Goal: Contribute content: Add original content to the website for others to see

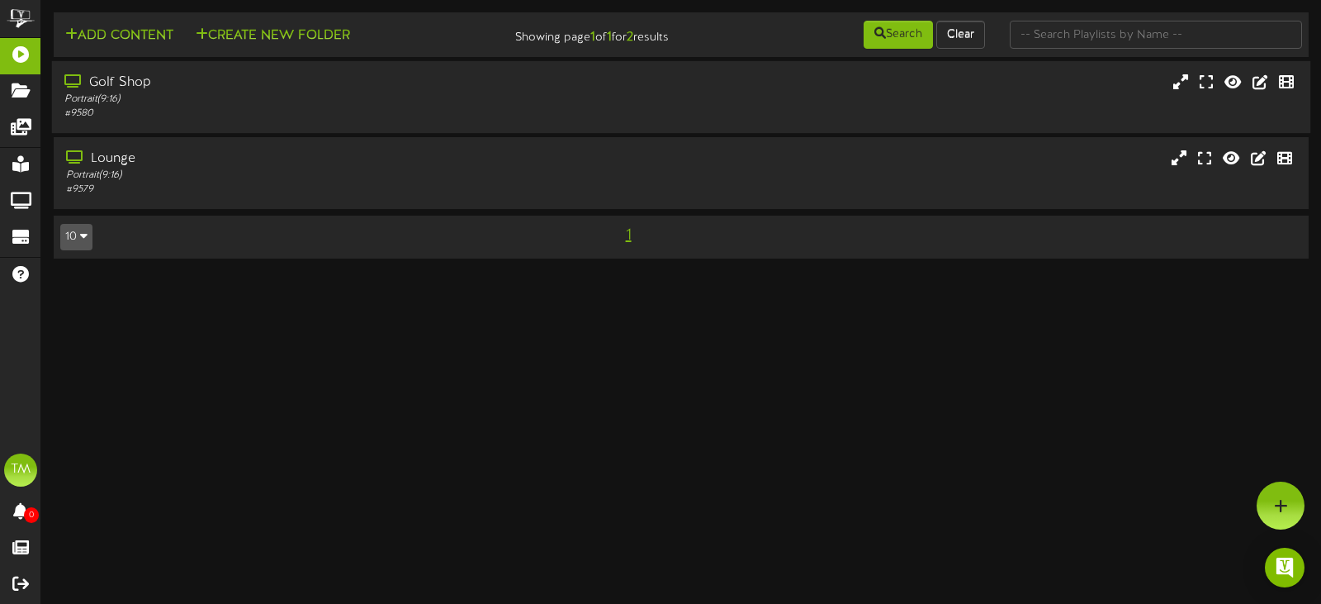
click at [213, 95] on div "Portrait ( 9:16 )" at bounding box center [314, 99] width 500 height 14
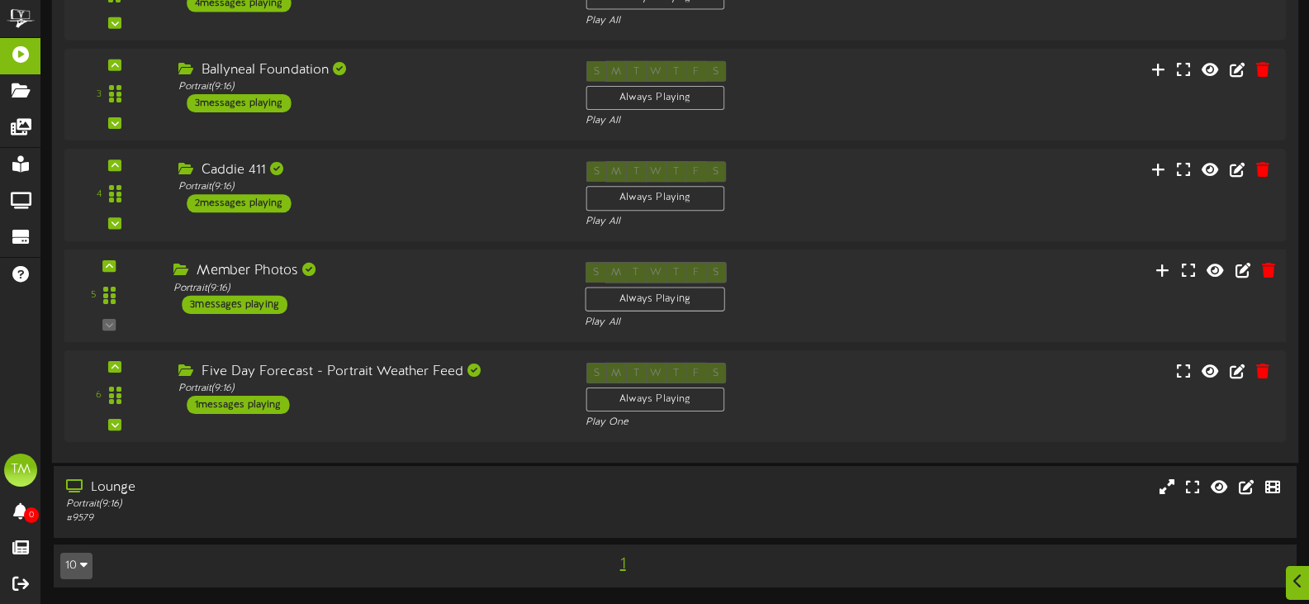
click at [438, 264] on div "Member Photos" at bounding box center [366, 271] width 386 height 19
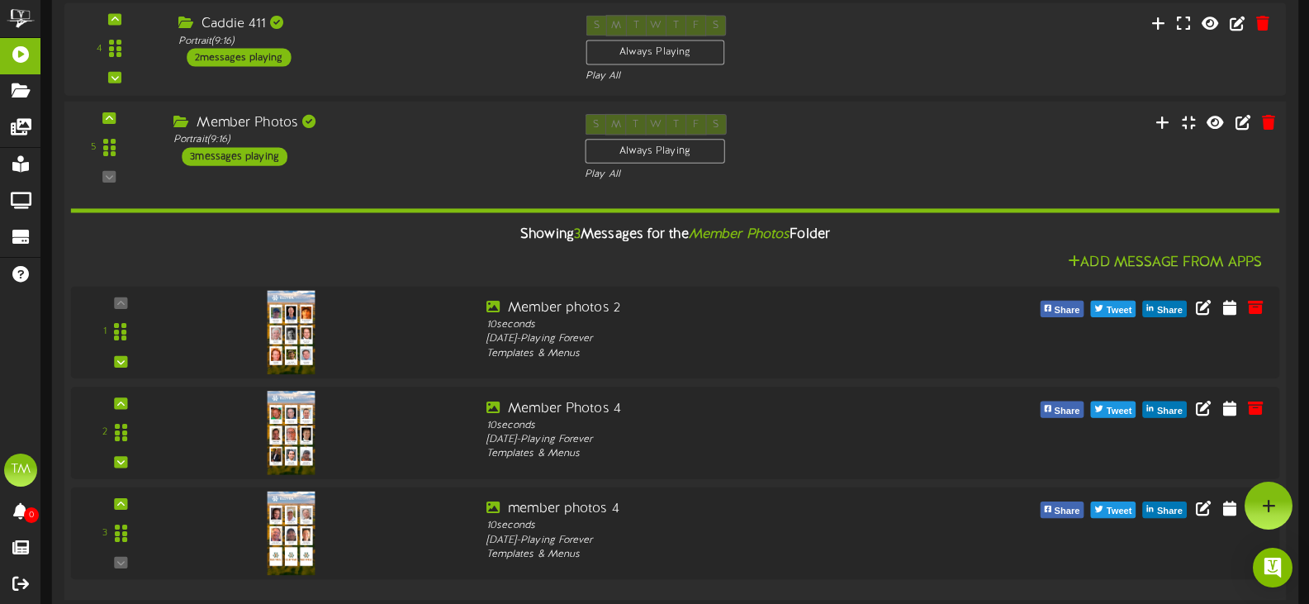
scroll to position [449, 0]
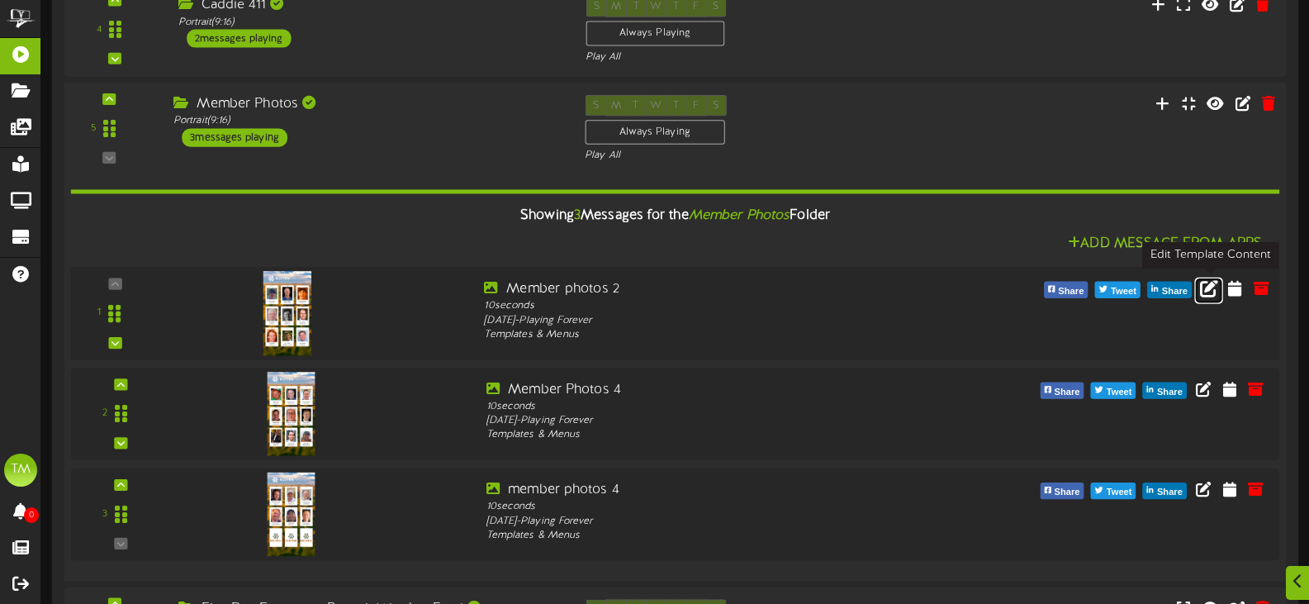
click at [1207, 288] on icon at bounding box center [1209, 287] width 18 height 18
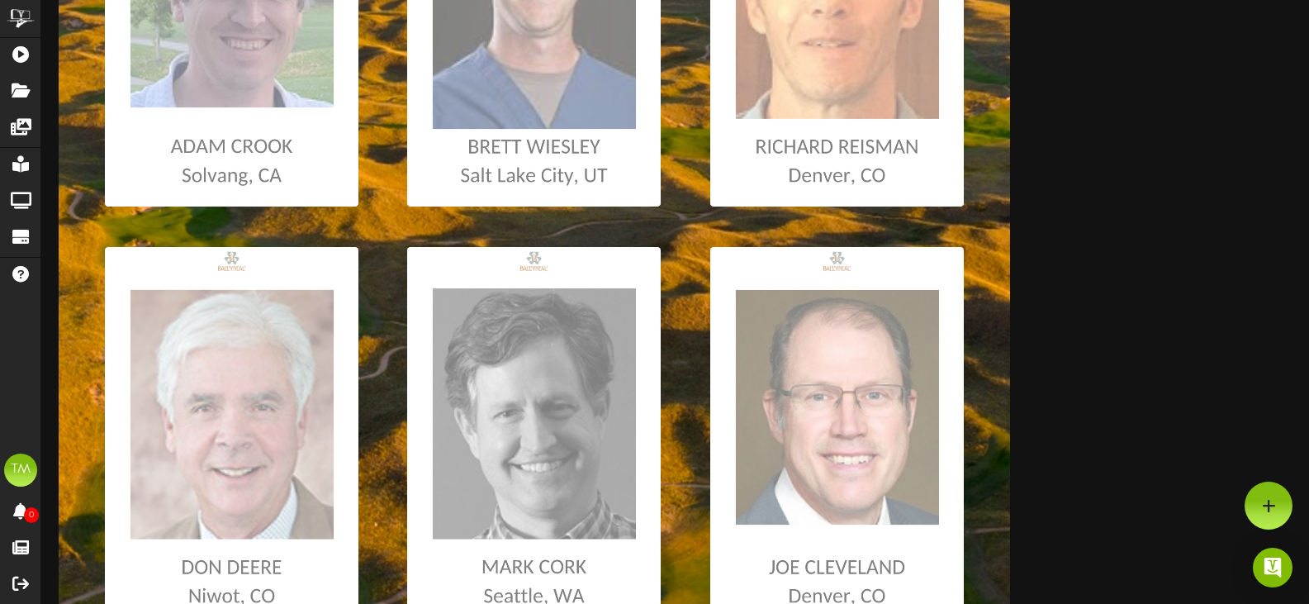
scroll to position [83, 0]
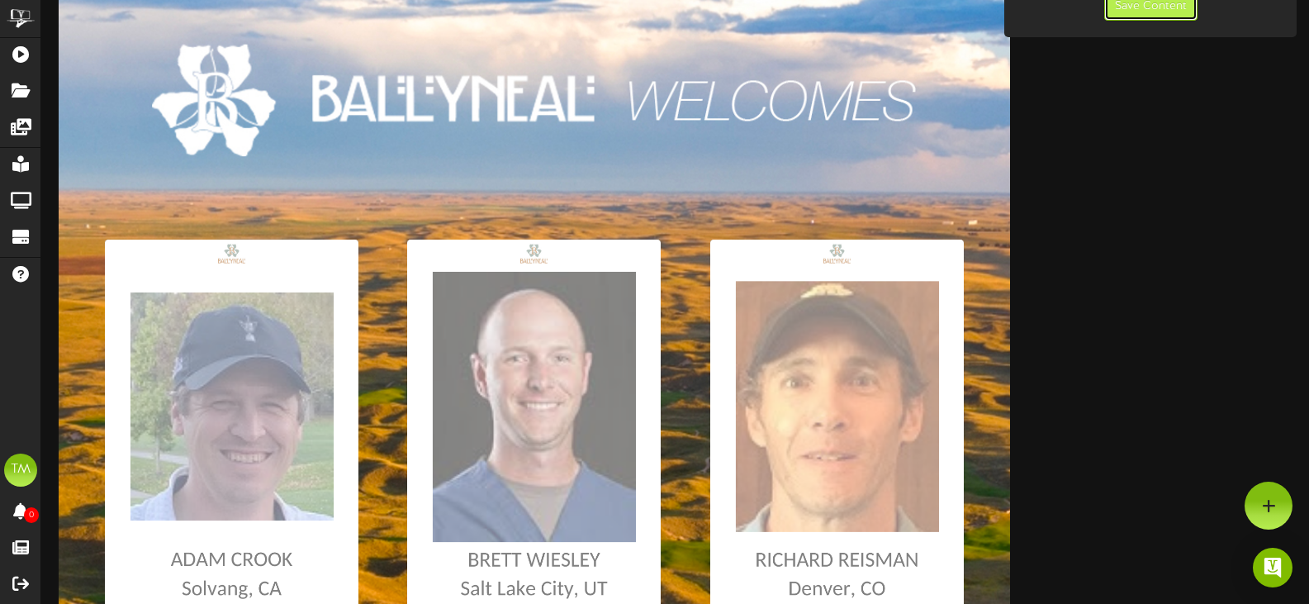
click at [1138, 14] on button "Save Content" at bounding box center [1150, 7] width 93 height 28
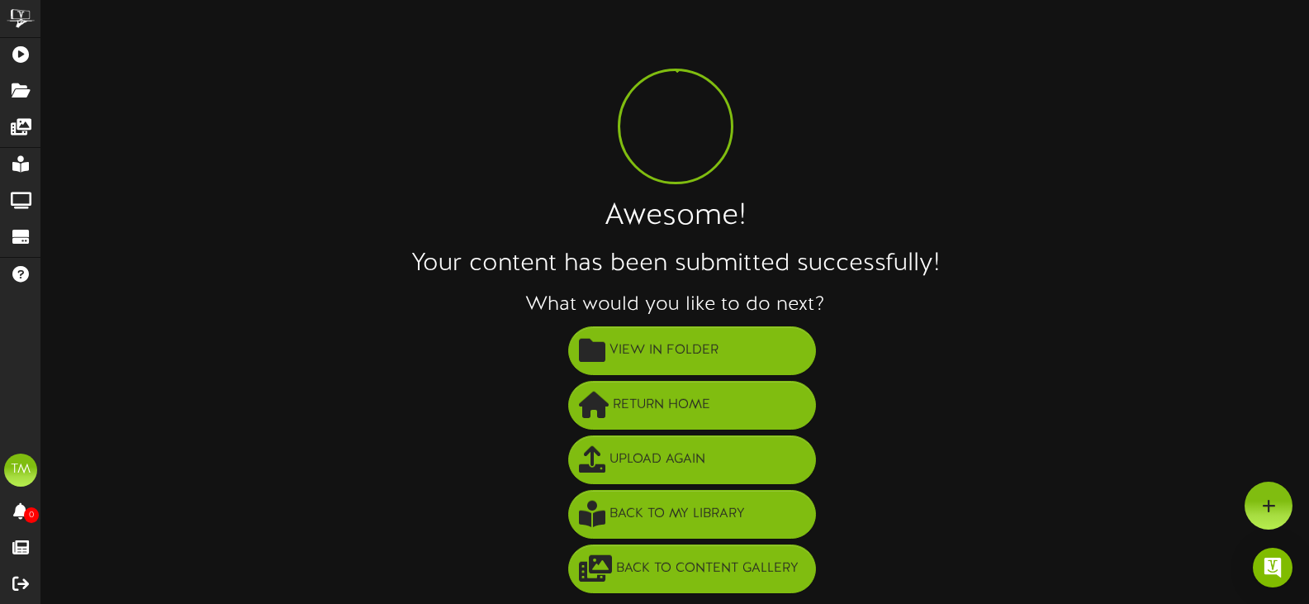
scroll to position [2, 0]
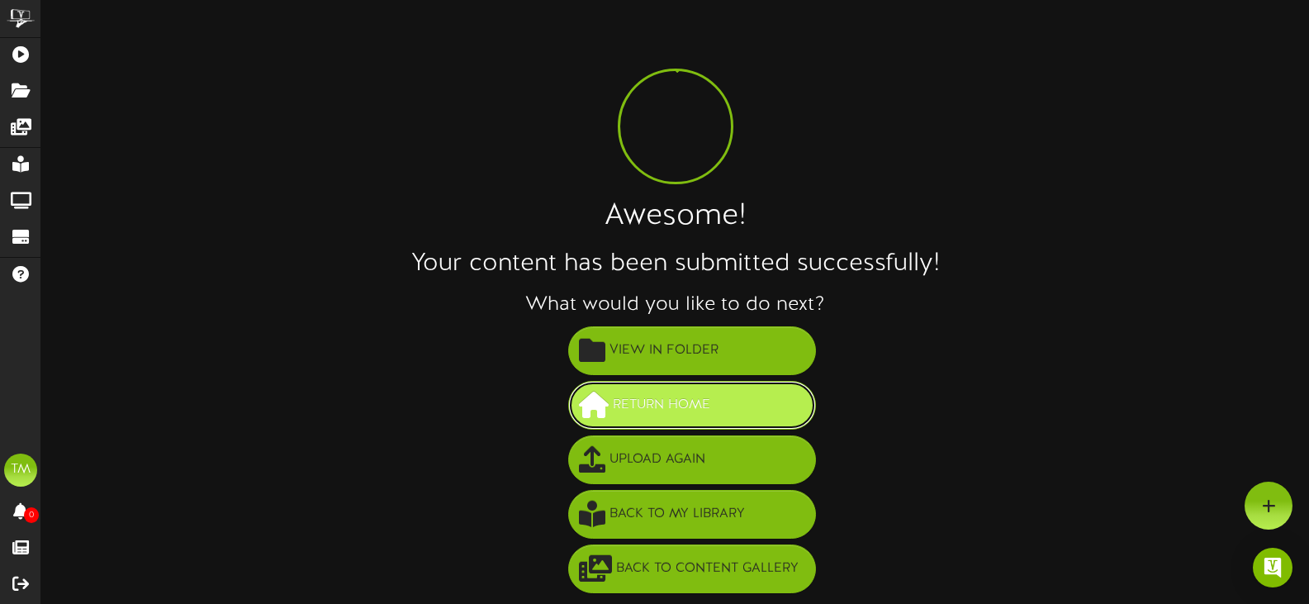
click at [646, 414] on span "Return Home" at bounding box center [661, 404] width 106 height 27
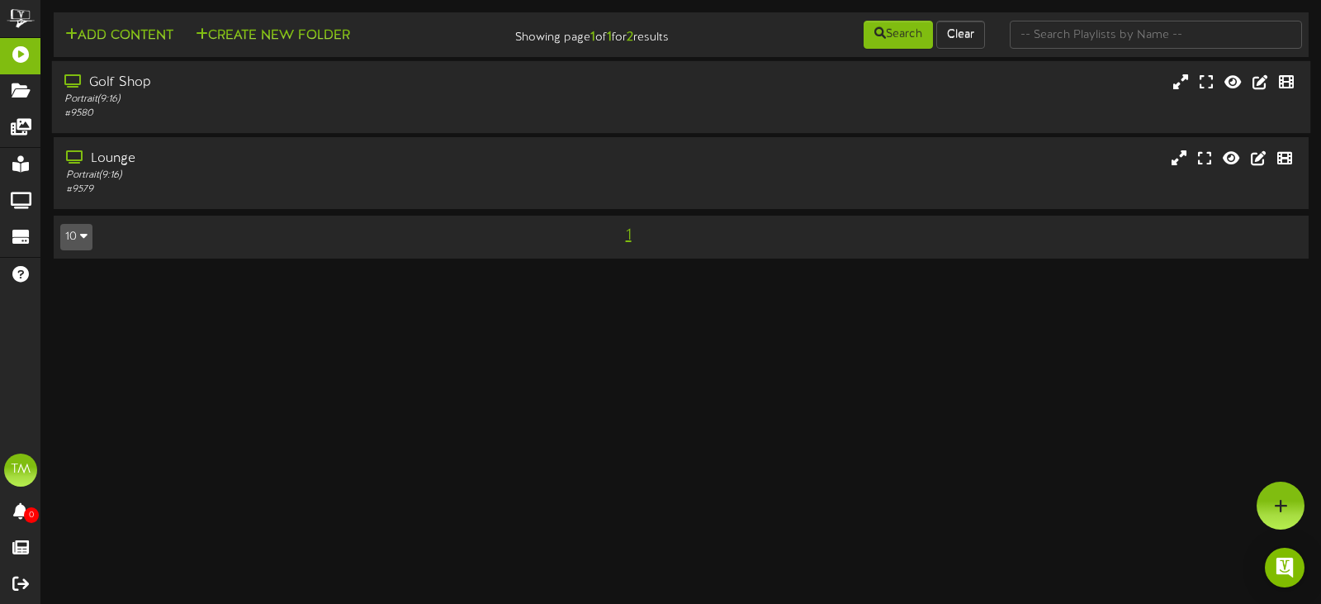
click at [443, 98] on div "Portrait ( 9:16 )" at bounding box center [314, 99] width 500 height 14
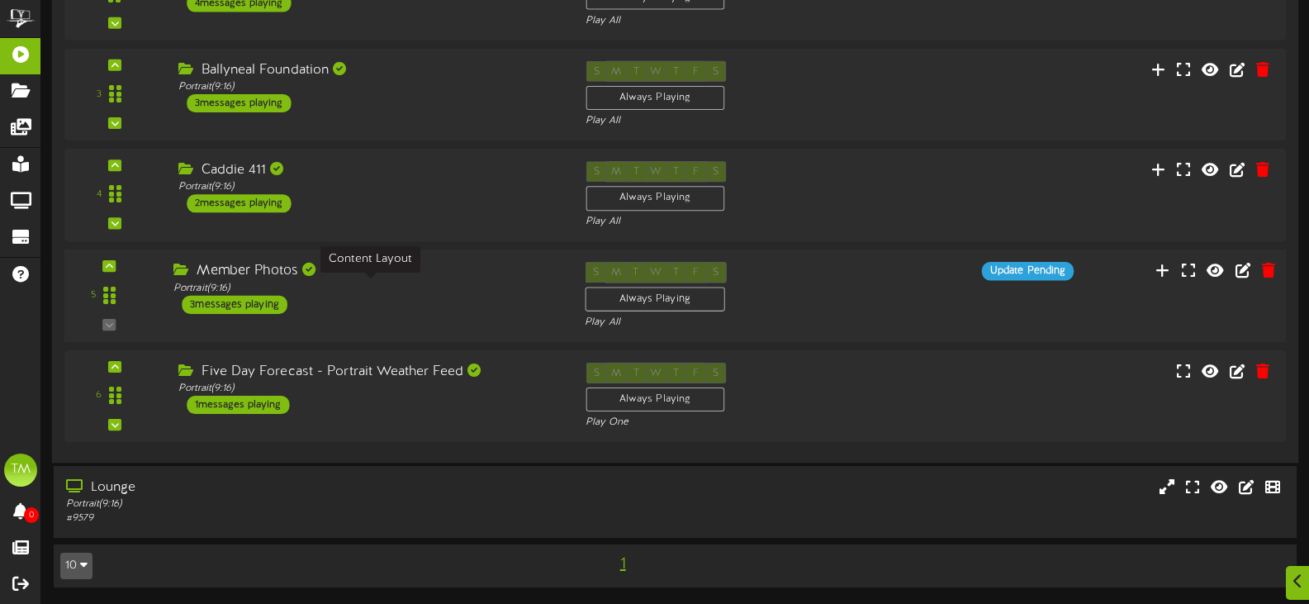
click at [496, 285] on div "Portrait ( 9:16 )" at bounding box center [366, 288] width 386 height 14
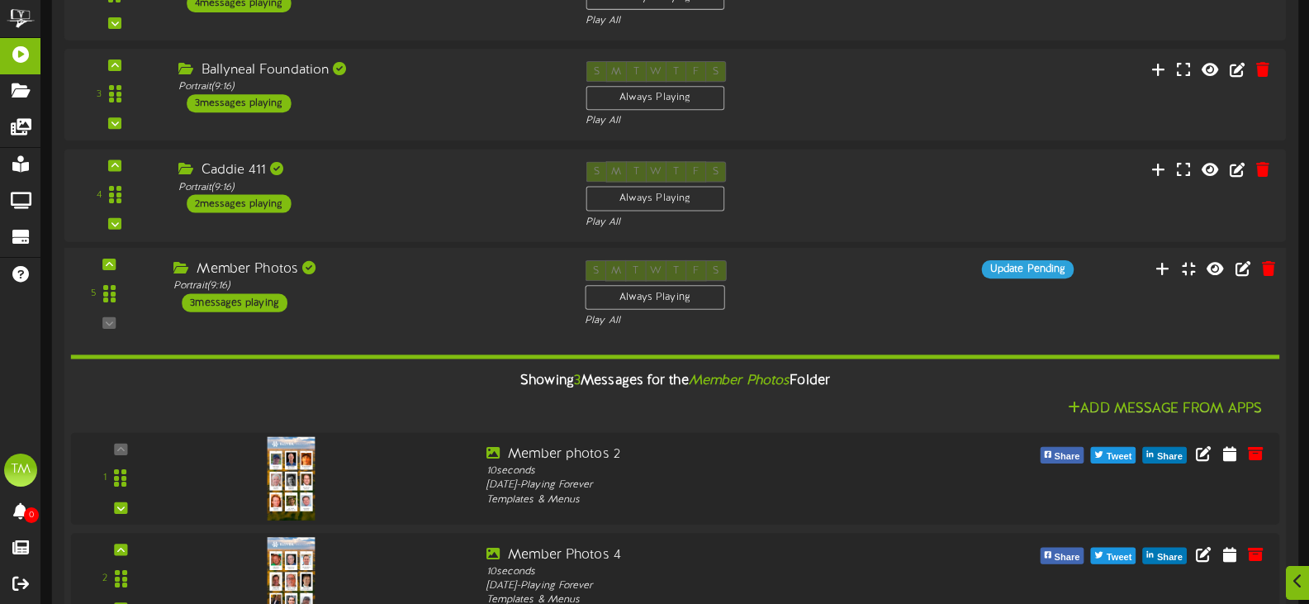
scroll to position [532, 0]
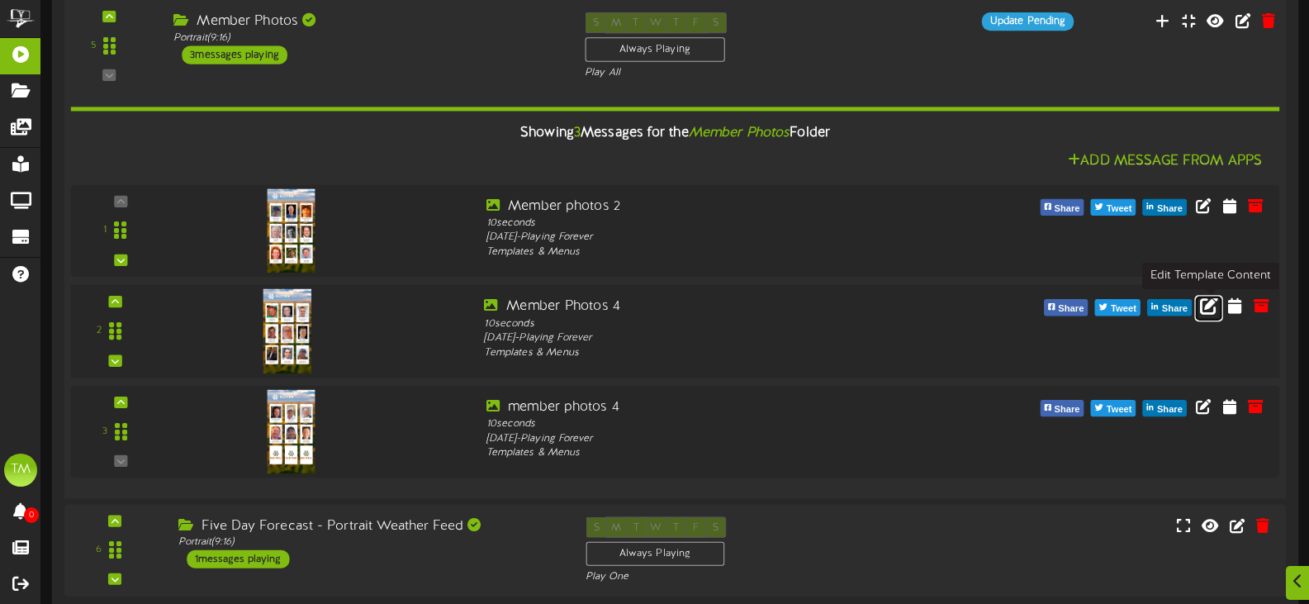
click at [1208, 310] on icon at bounding box center [1209, 305] width 18 height 18
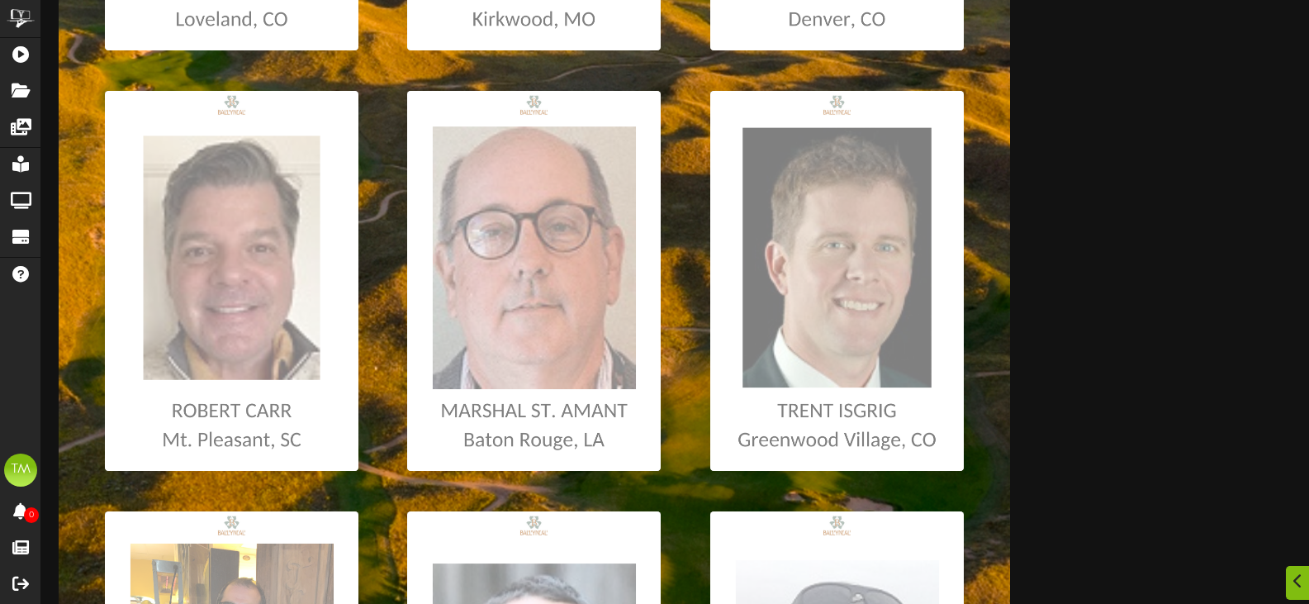
scroll to position [743, 0]
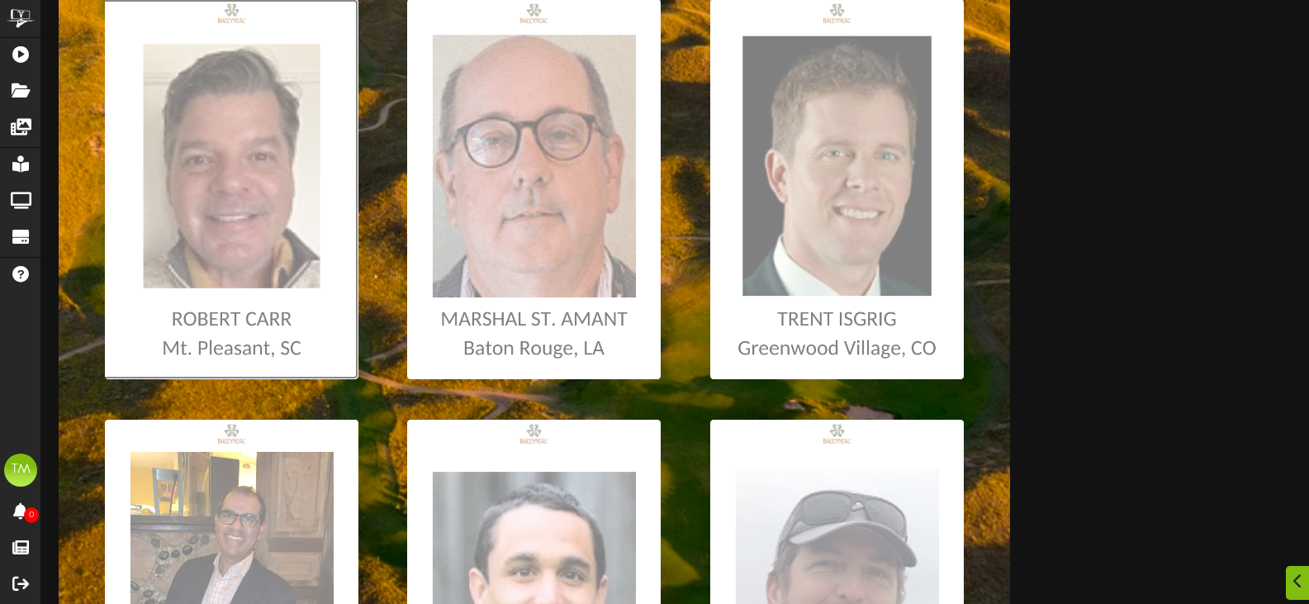
type input "**********"
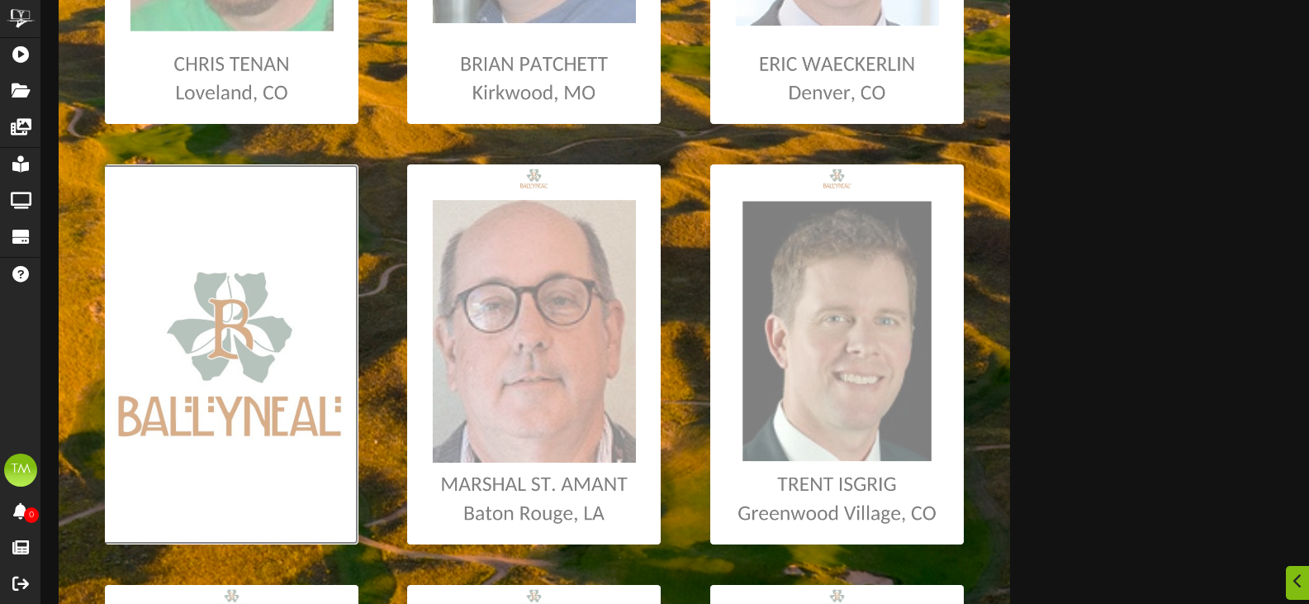
scroll to position [908, 0]
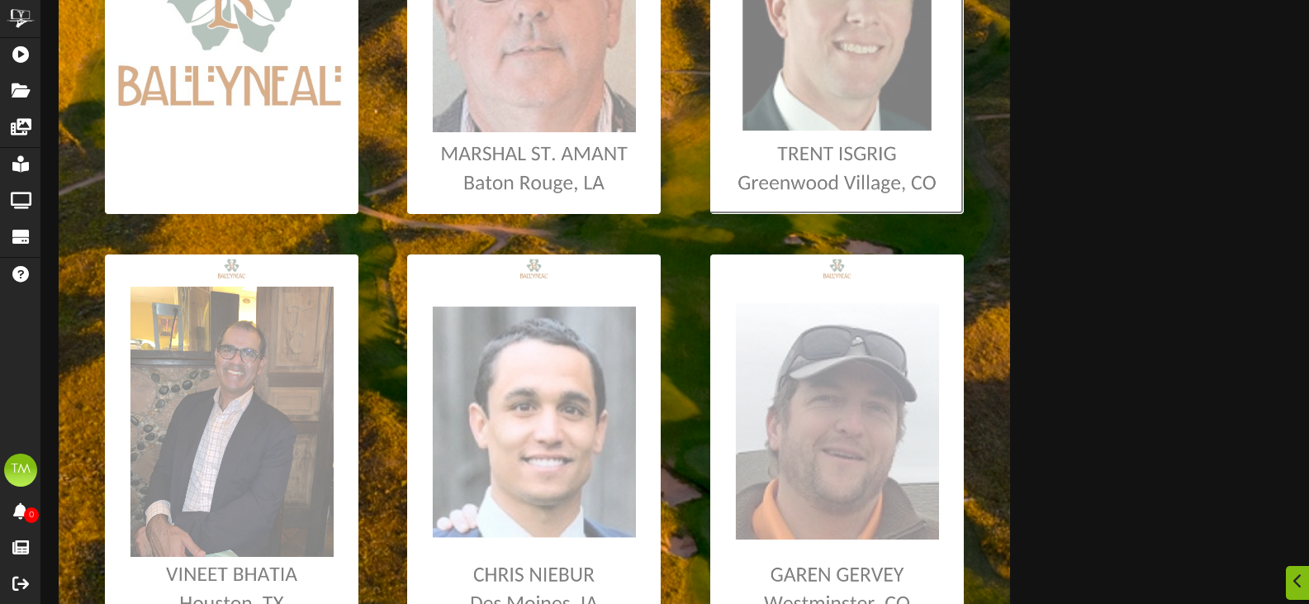
click at [901, 168] on input "file" at bounding box center [9, 24] width 1909 height 380
type input "**********"
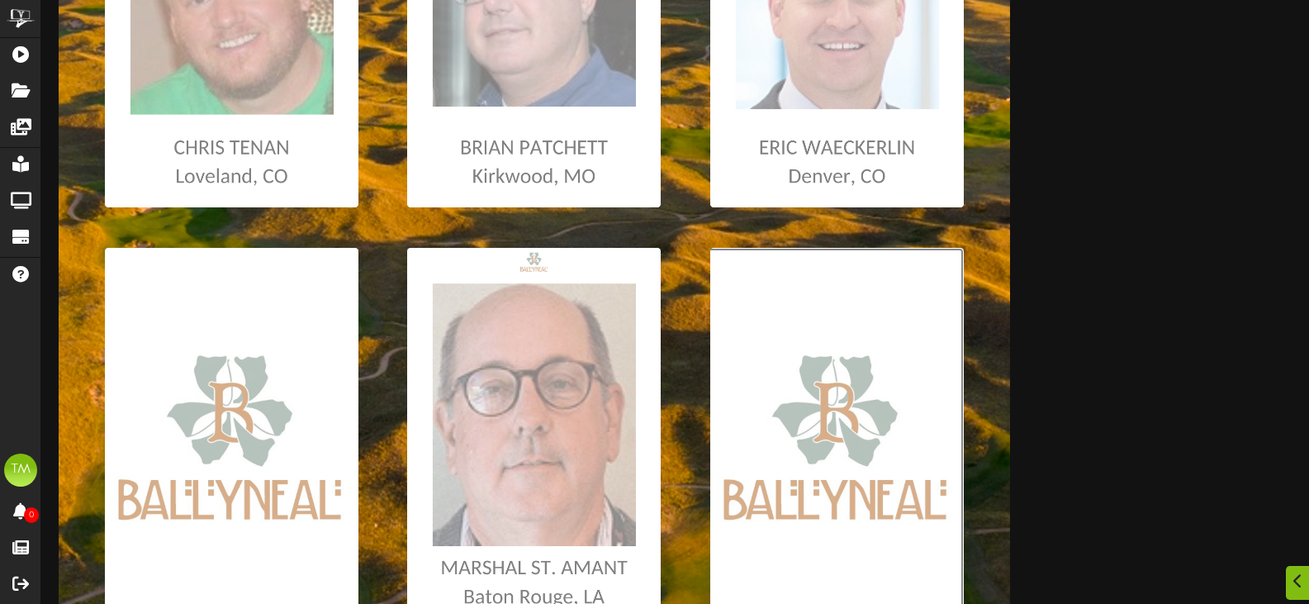
scroll to position [495, 0]
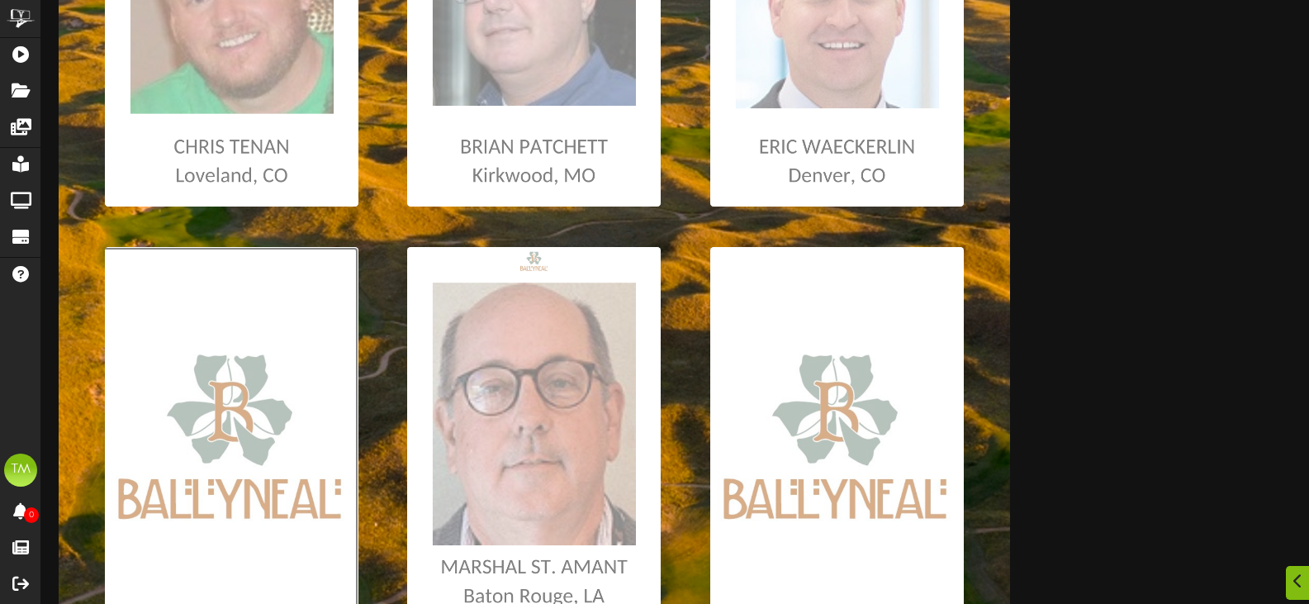
type input "**********"
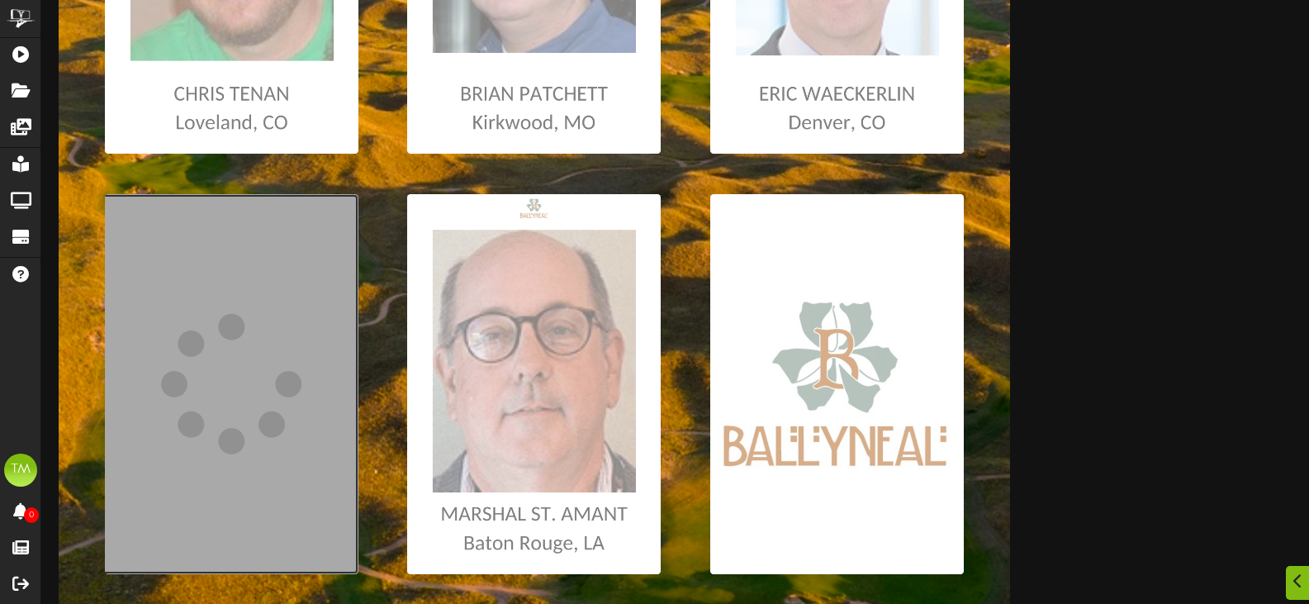
scroll to position [578, 0]
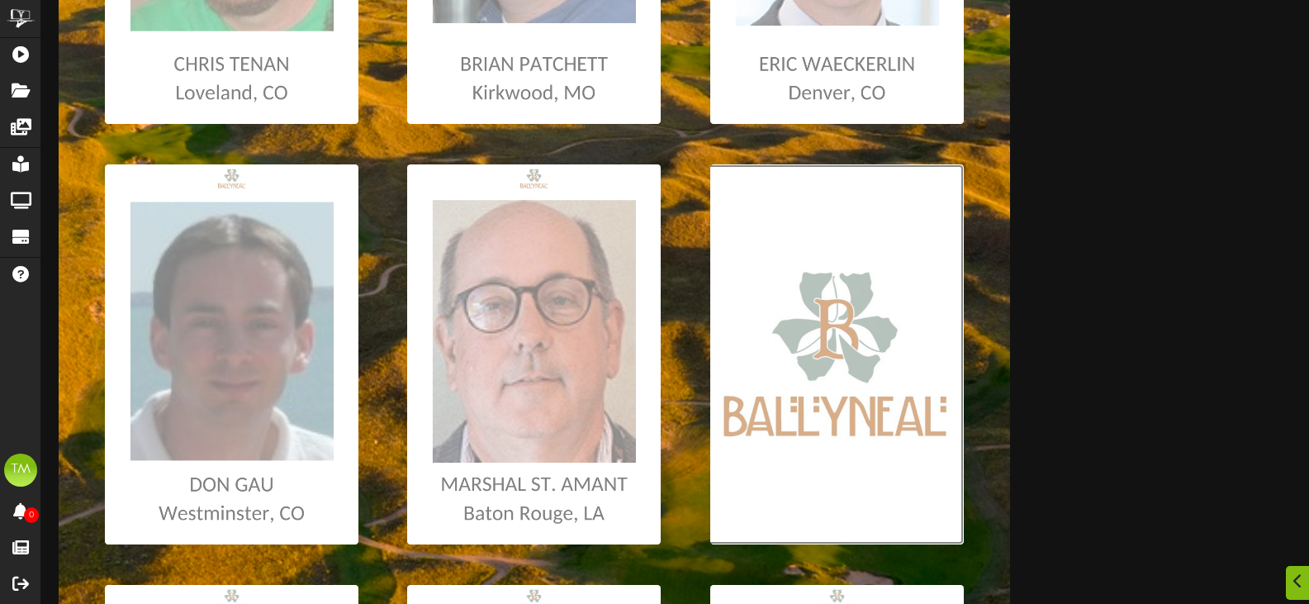
click at [833, 372] on input "file" at bounding box center [9, 354] width 1909 height 380
type input "**********"
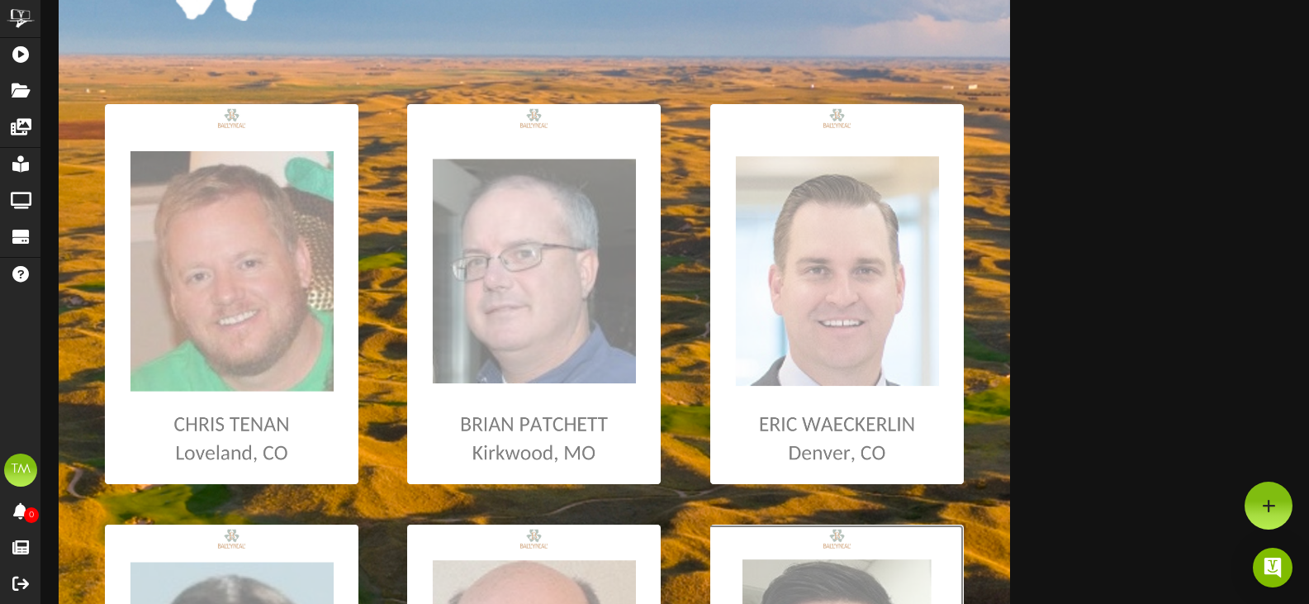
scroll to position [0, 0]
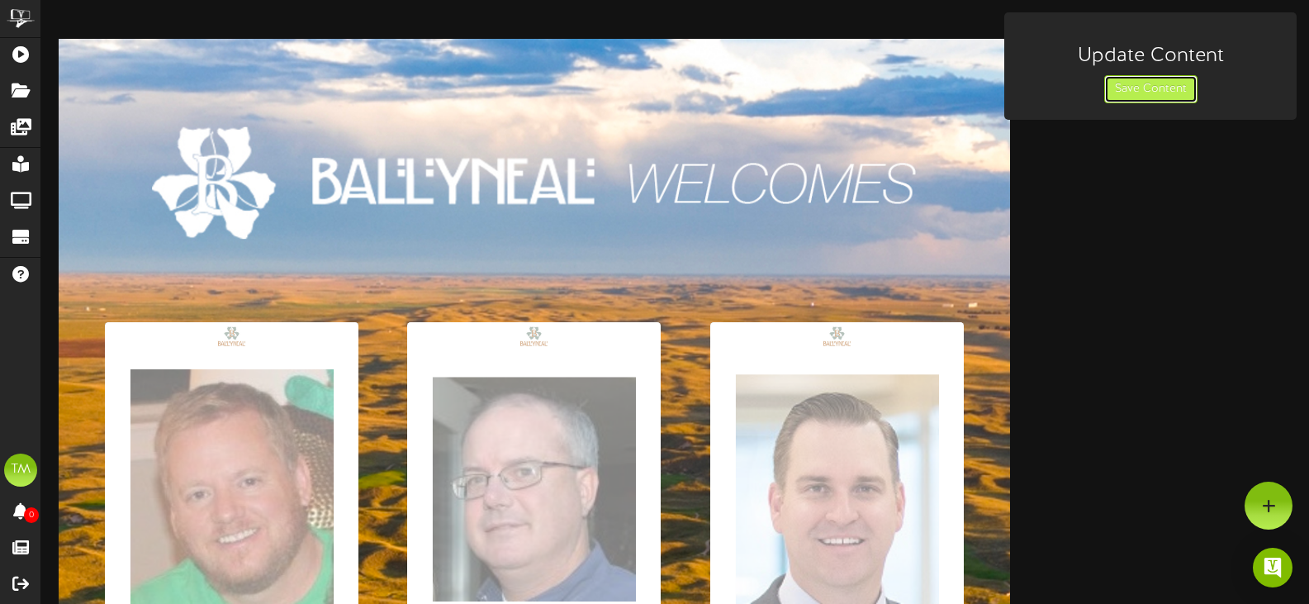
click at [1106, 86] on button "Save Content" at bounding box center [1150, 89] width 93 height 28
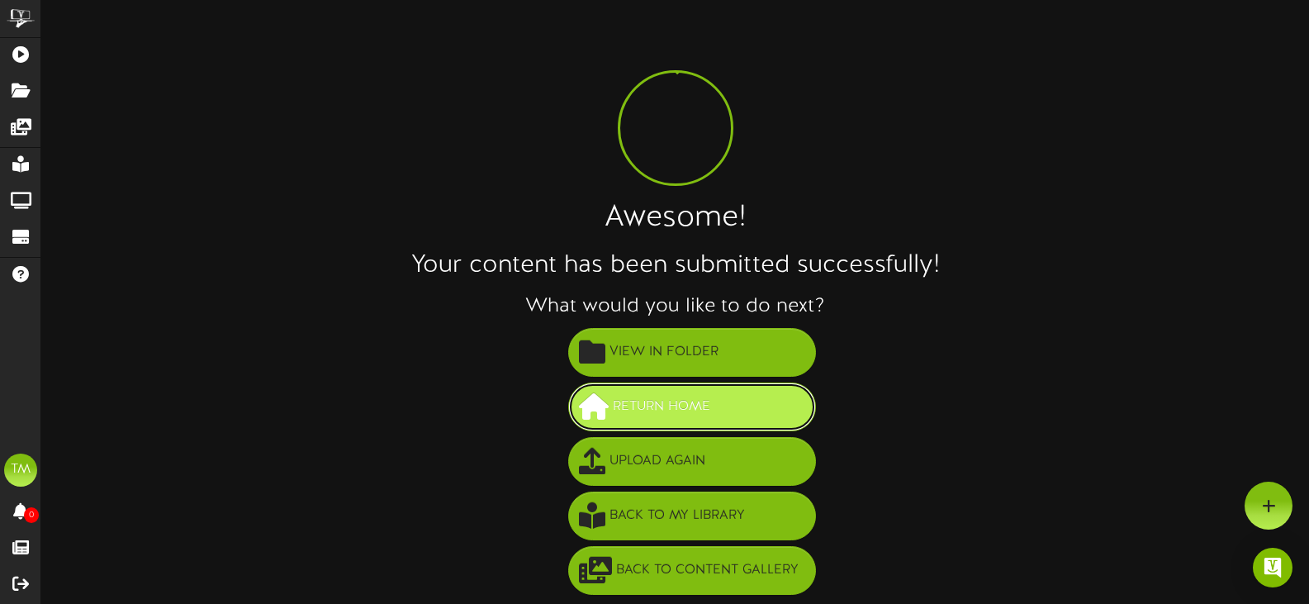
click at [729, 397] on button "Return Home" at bounding box center [692, 406] width 248 height 49
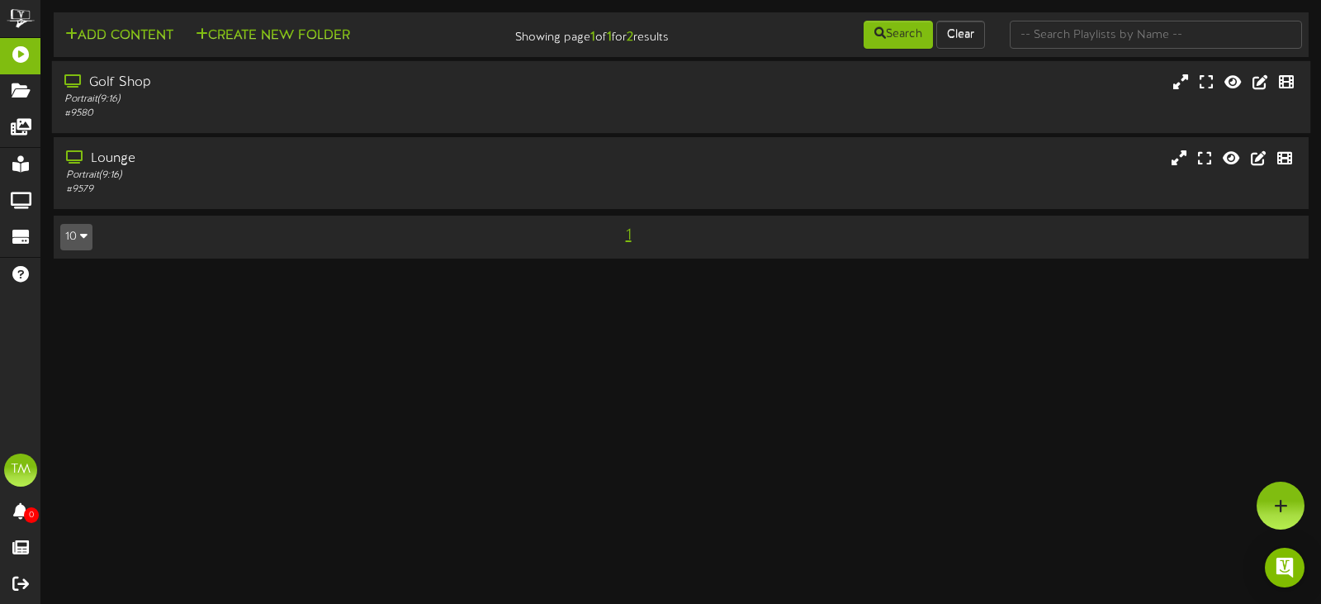
click at [797, 104] on div "Golf Shop Portrait ( 9:16 ) # 9580" at bounding box center [681, 96] width 1259 height 47
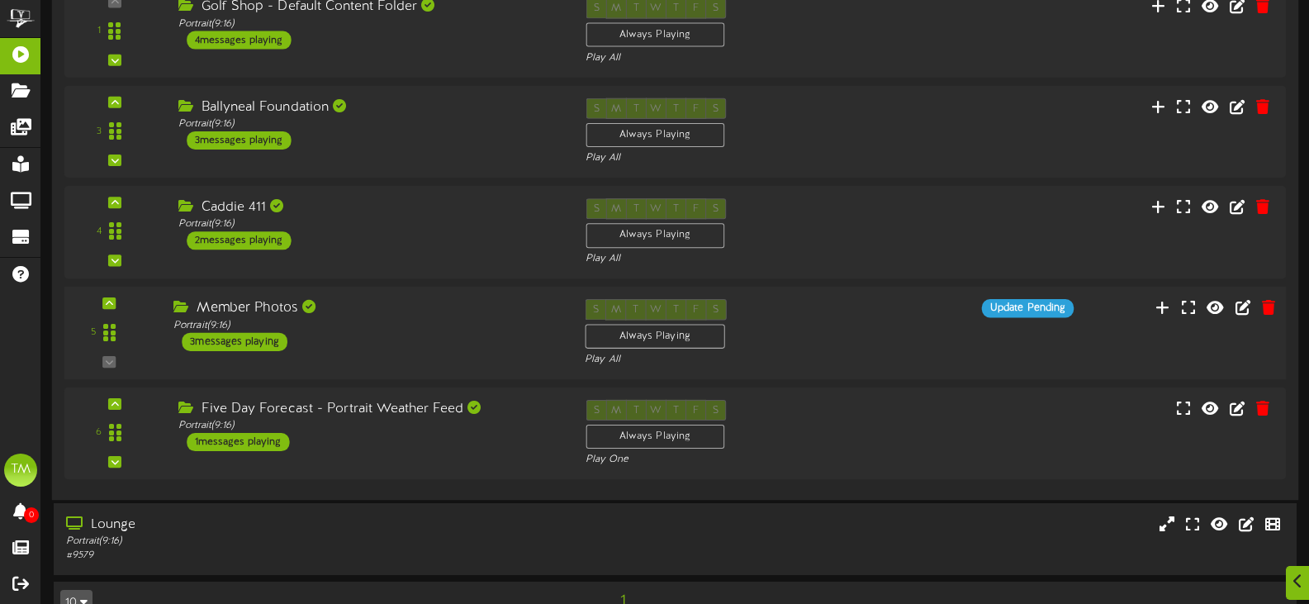
click at [782, 316] on div "S M T W T F S Always Playing Play All" at bounding box center [726, 333] width 309 height 68
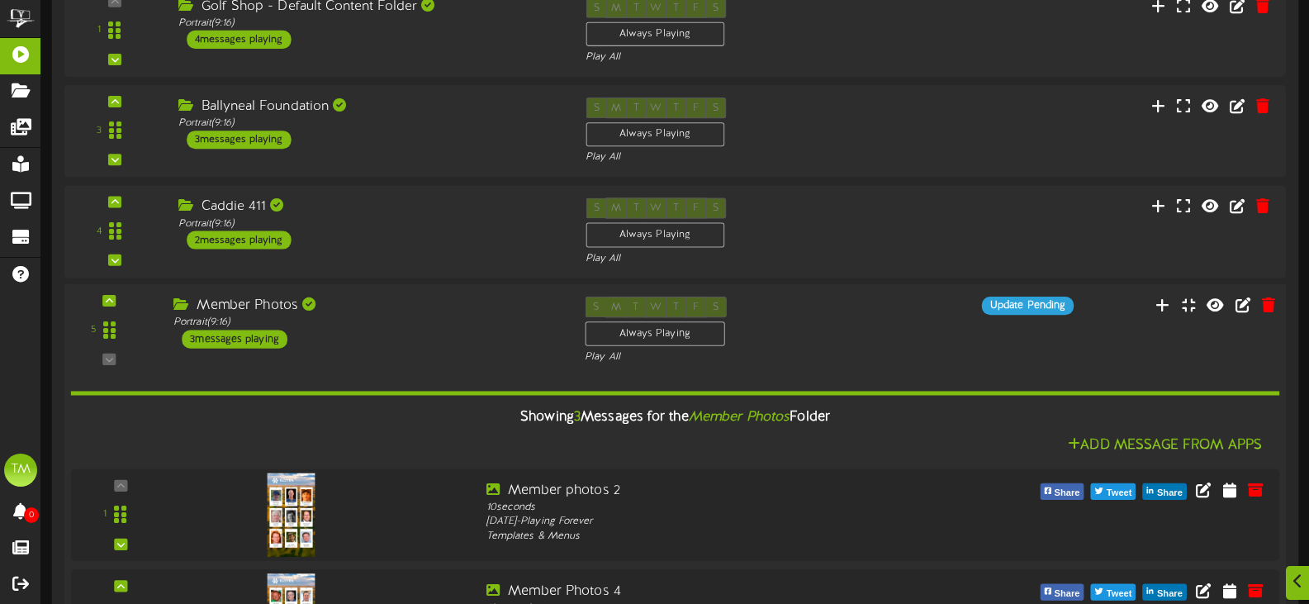
scroll to position [578, 0]
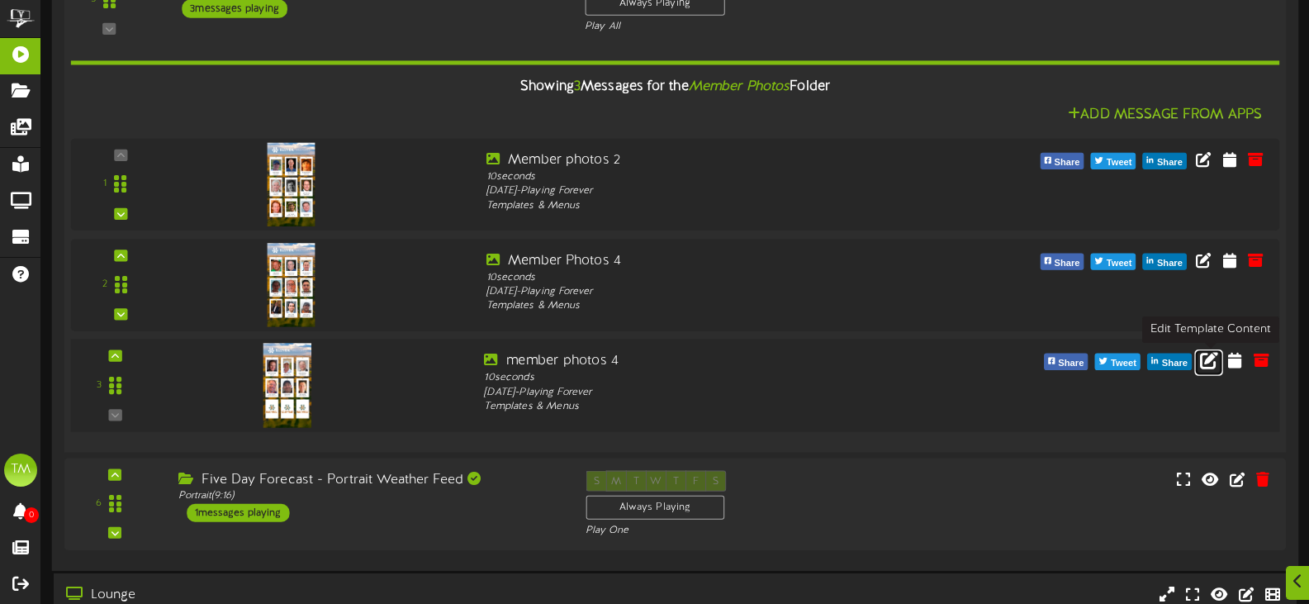
click at [1200, 360] on icon at bounding box center [1209, 359] width 18 height 18
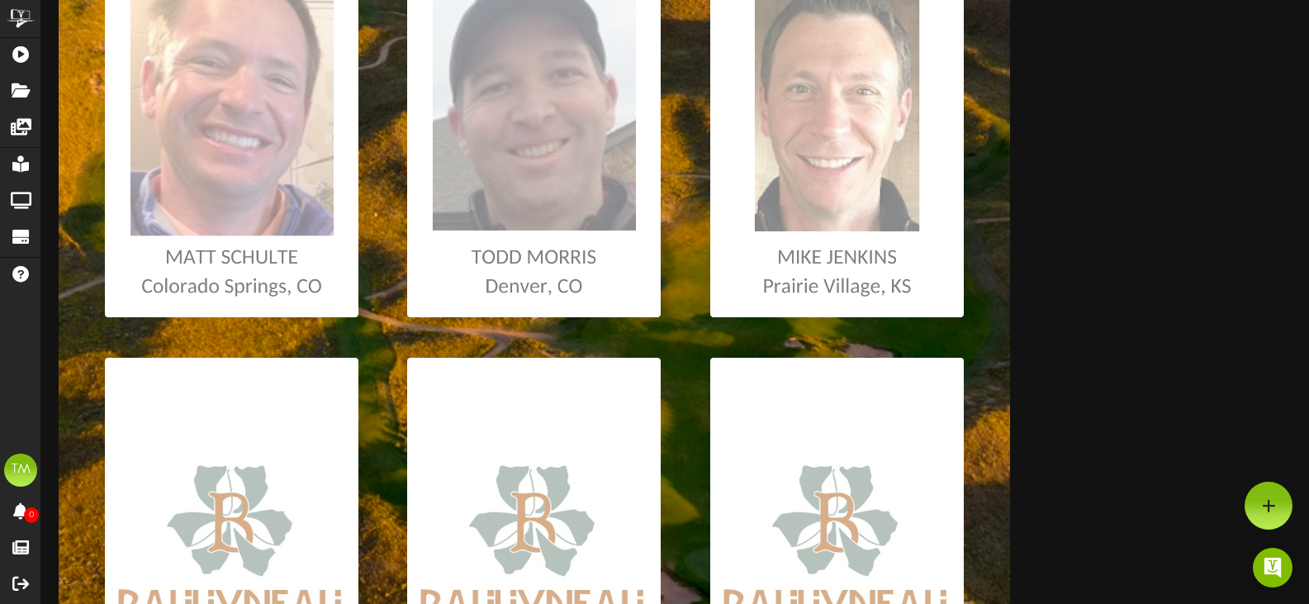
scroll to position [578, 0]
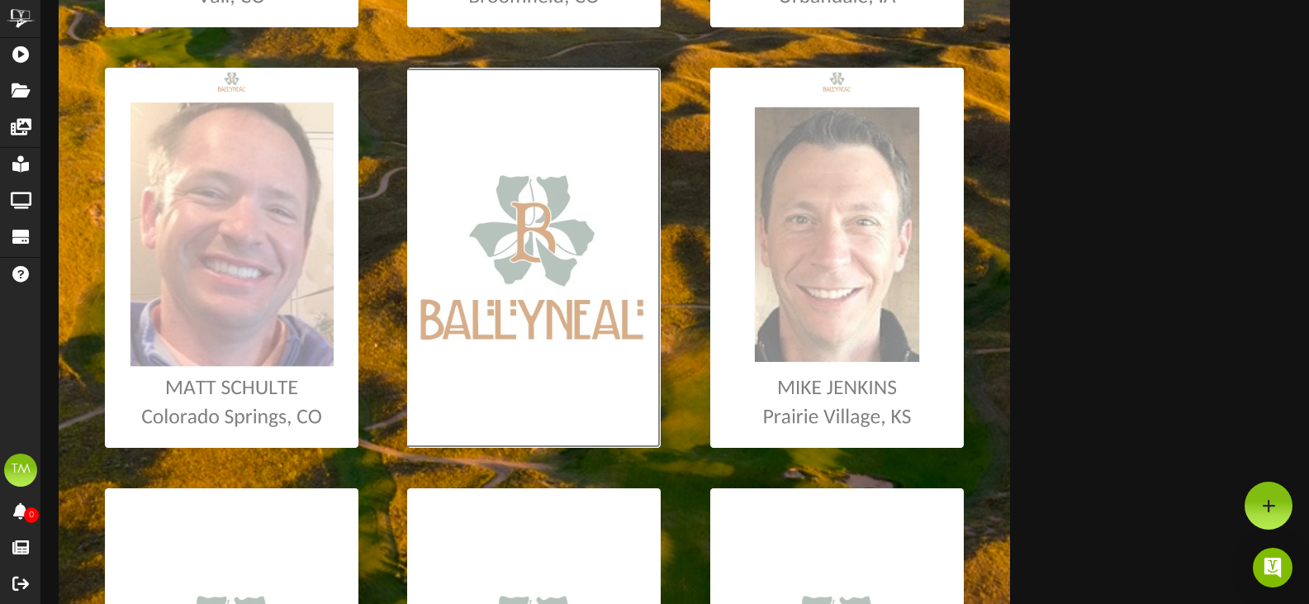
scroll to position [661, 0]
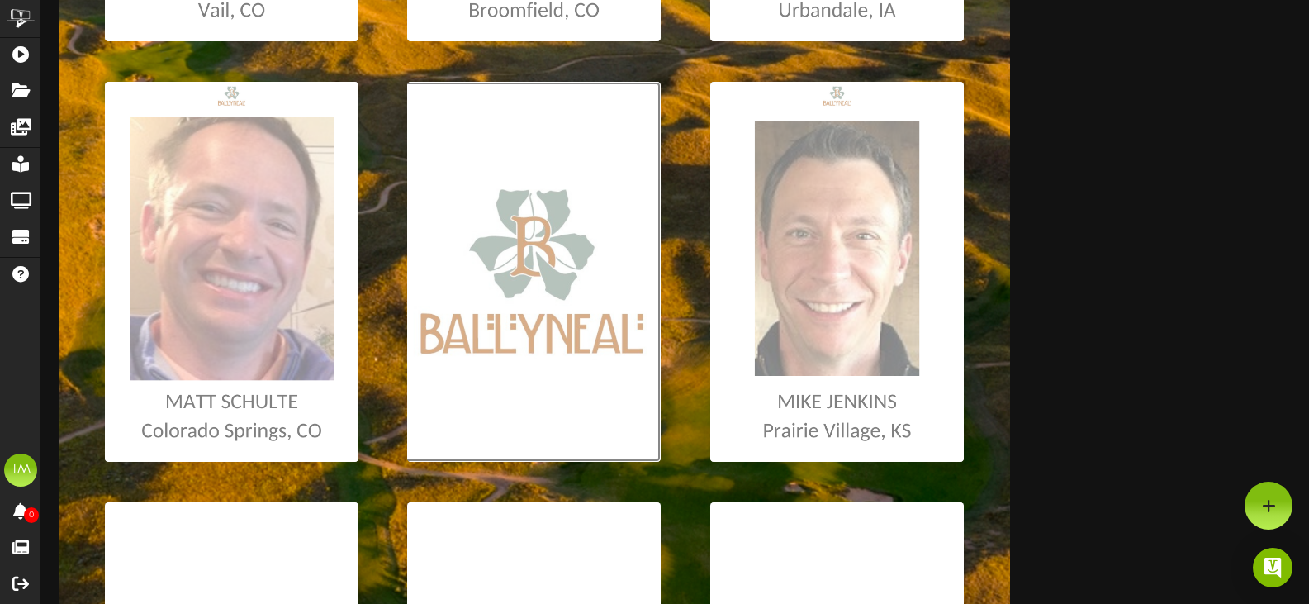
type input "**********"
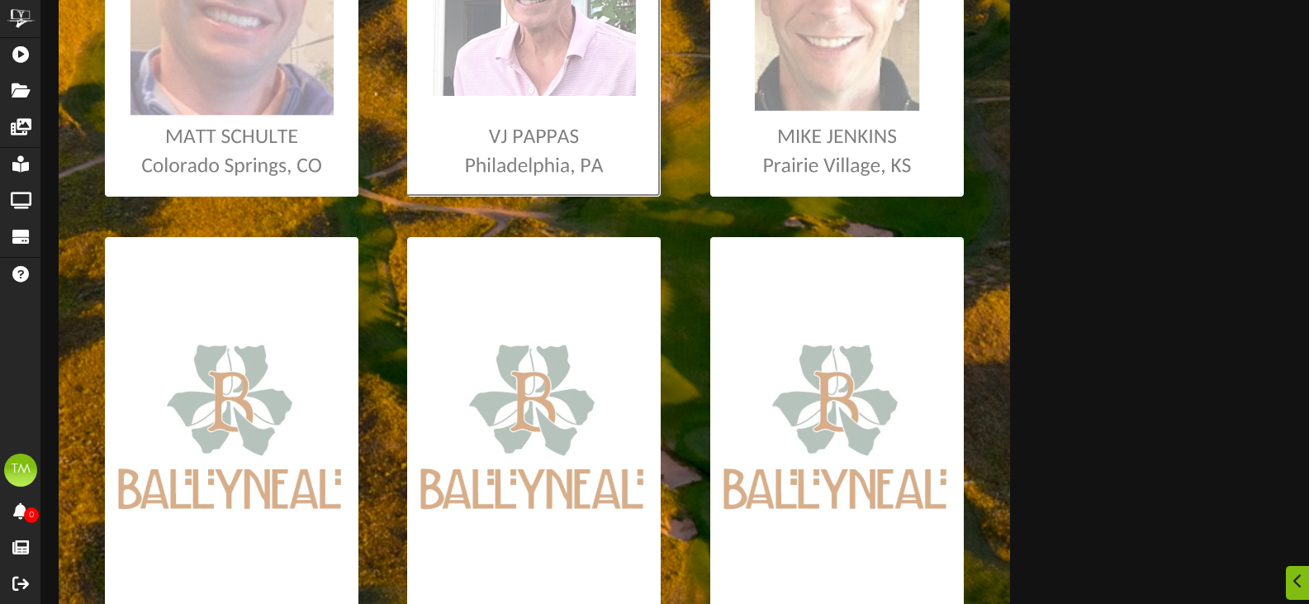
scroll to position [991, 0]
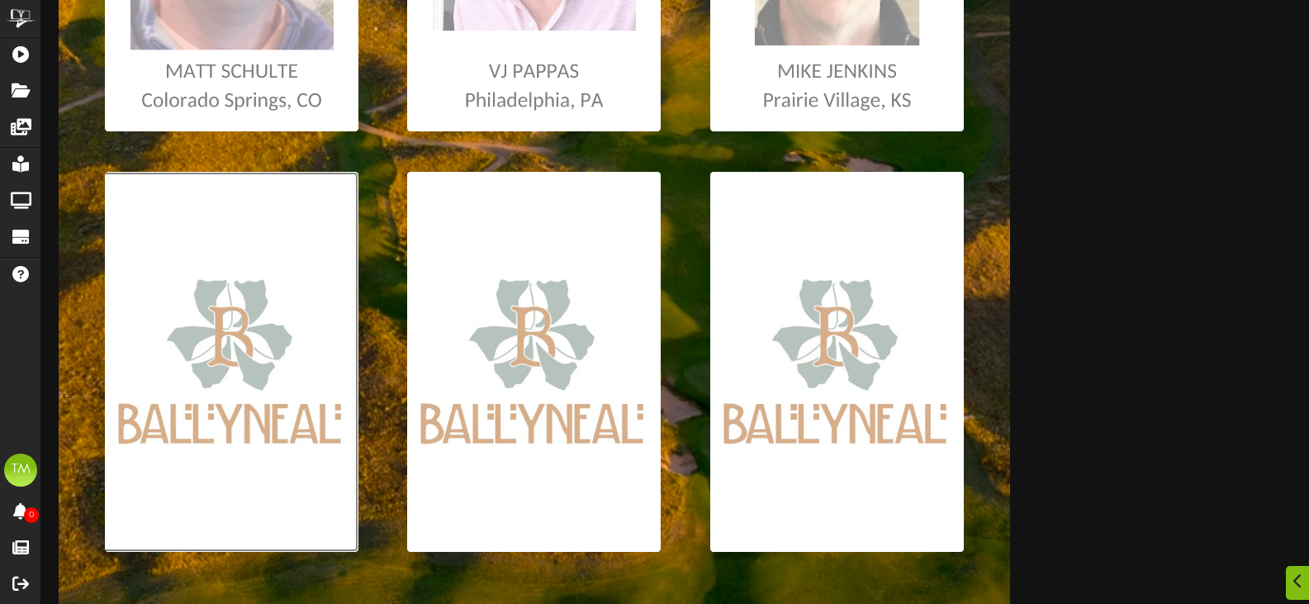
type input "**********"
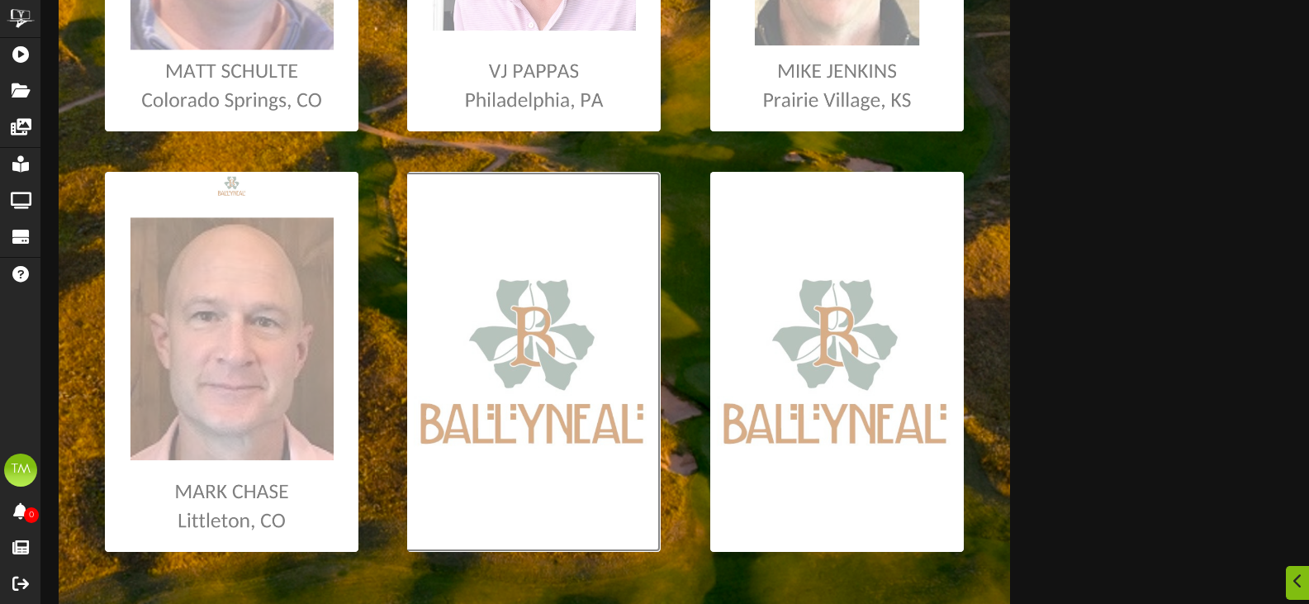
type input "**********"
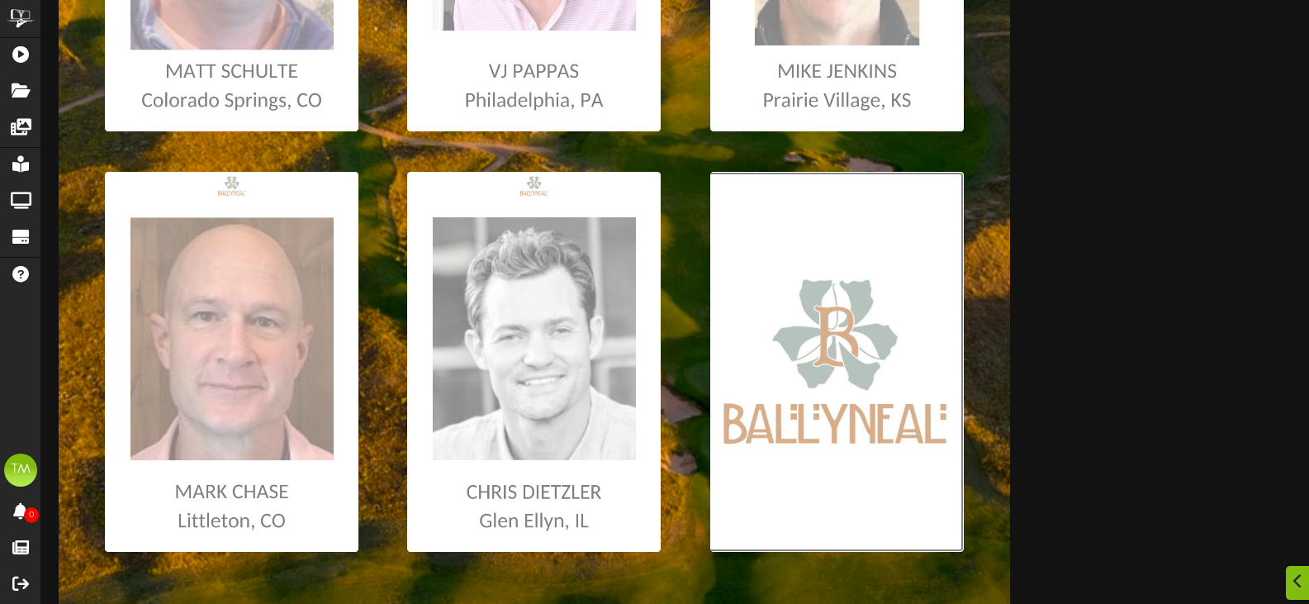
click at [793, 466] on input "file" at bounding box center [9, 362] width 1909 height 380
type input "**********"
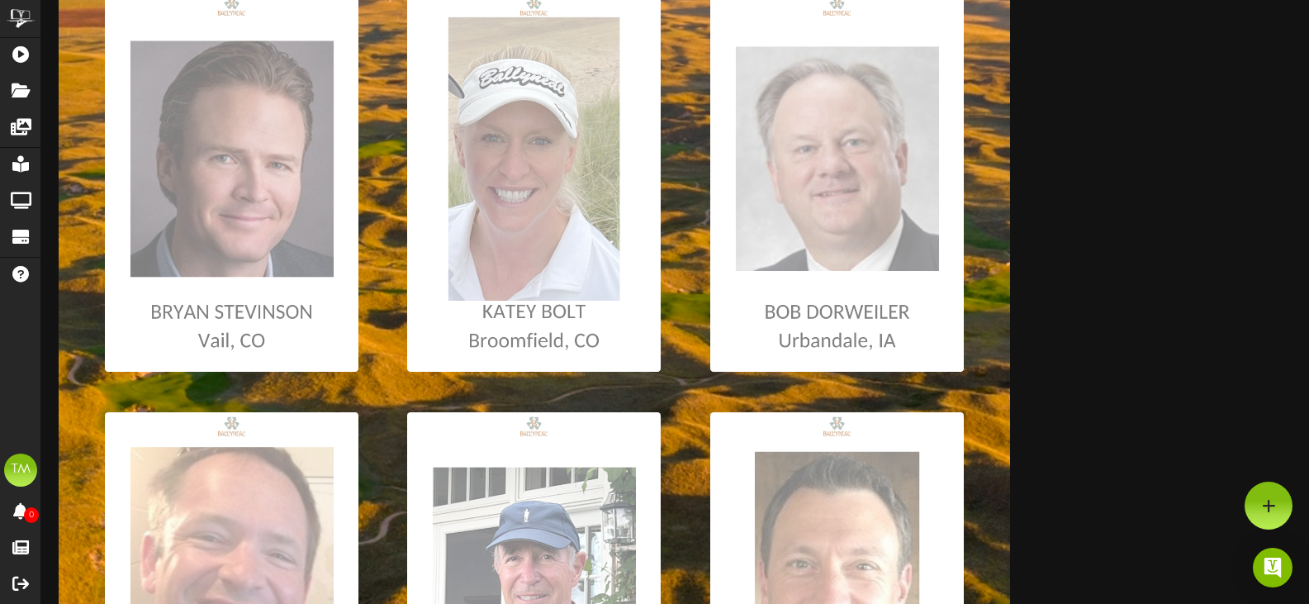
scroll to position [0, 0]
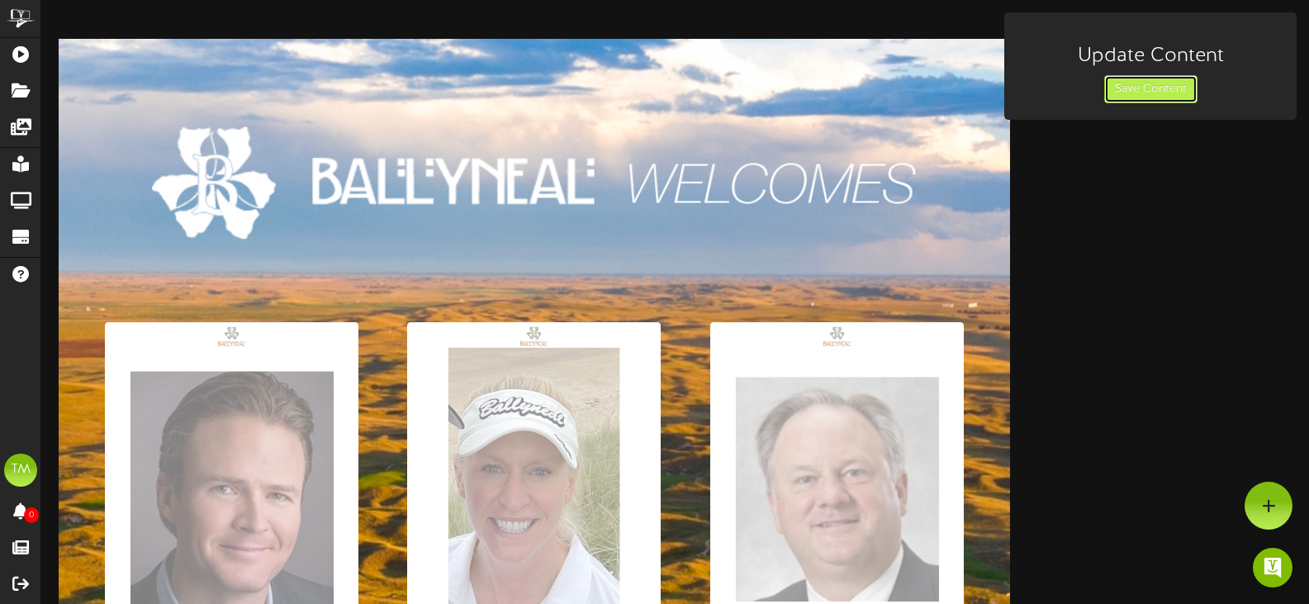
click at [1121, 89] on button "Save Content" at bounding box center [1150, 89] width 93 height 28
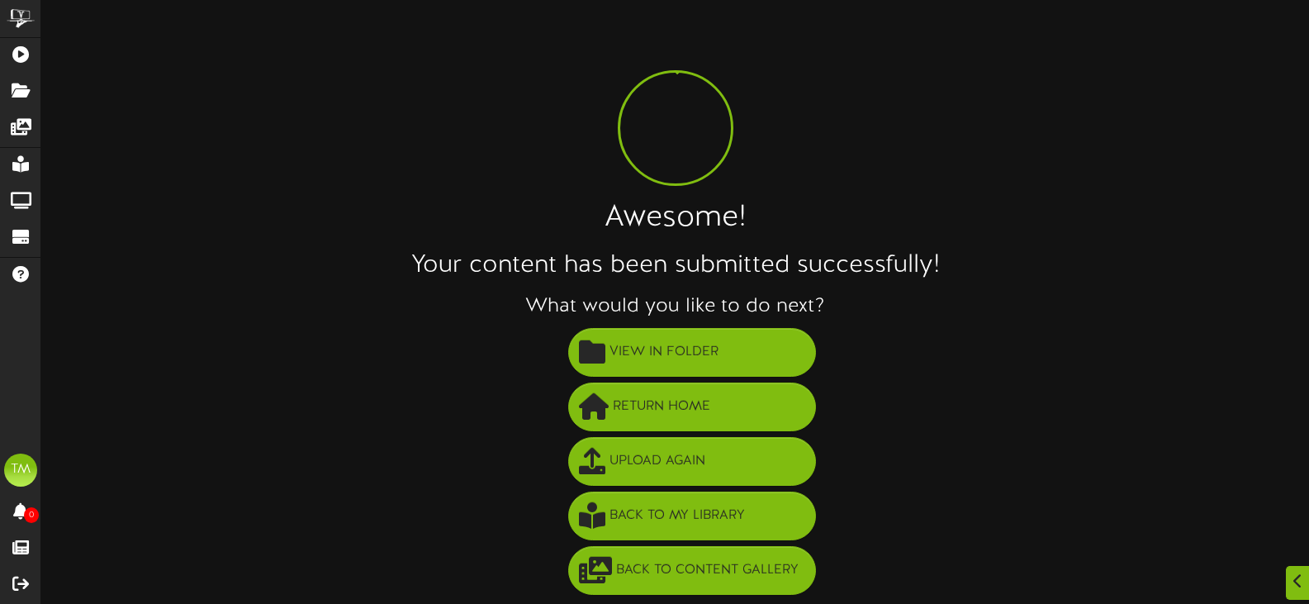
scroll to position [2, 0]
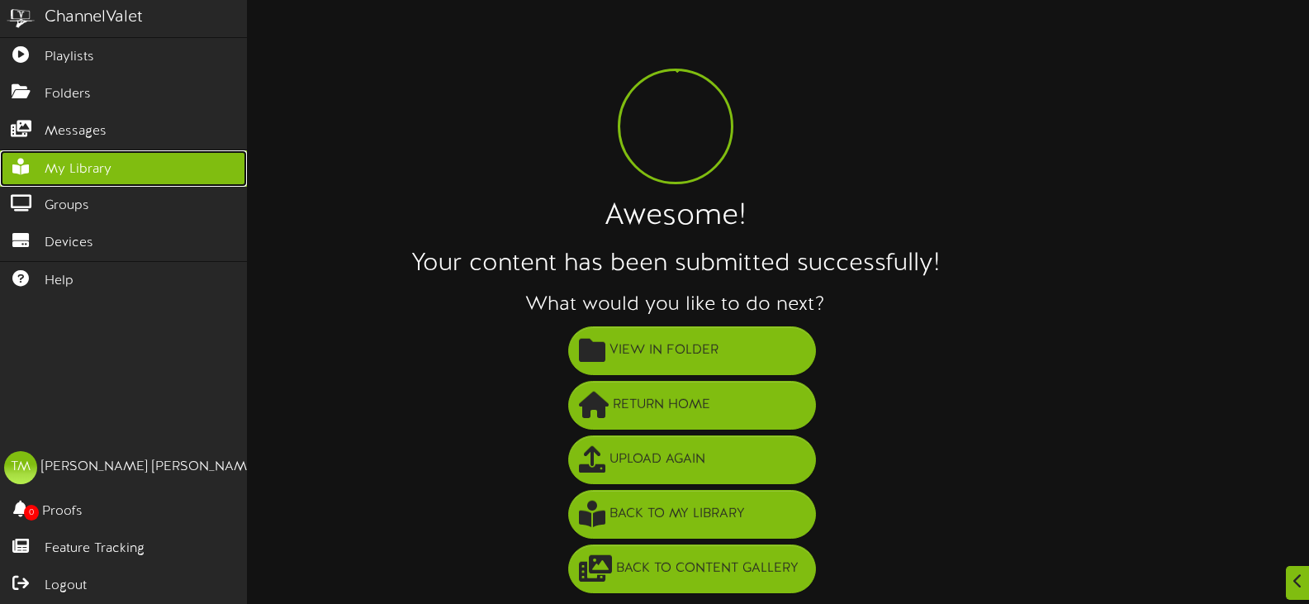
click at [111, 165] on span "My Library" at bounding box center [78, 169] width 67 height 19
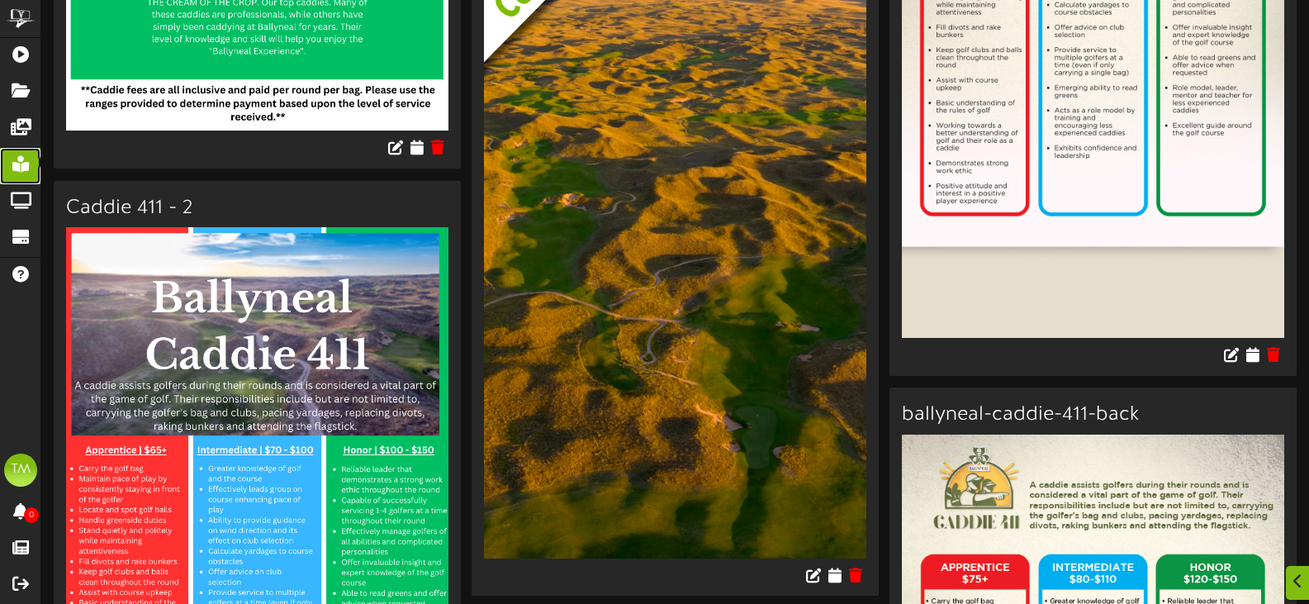
scroll to position [5697, 0]
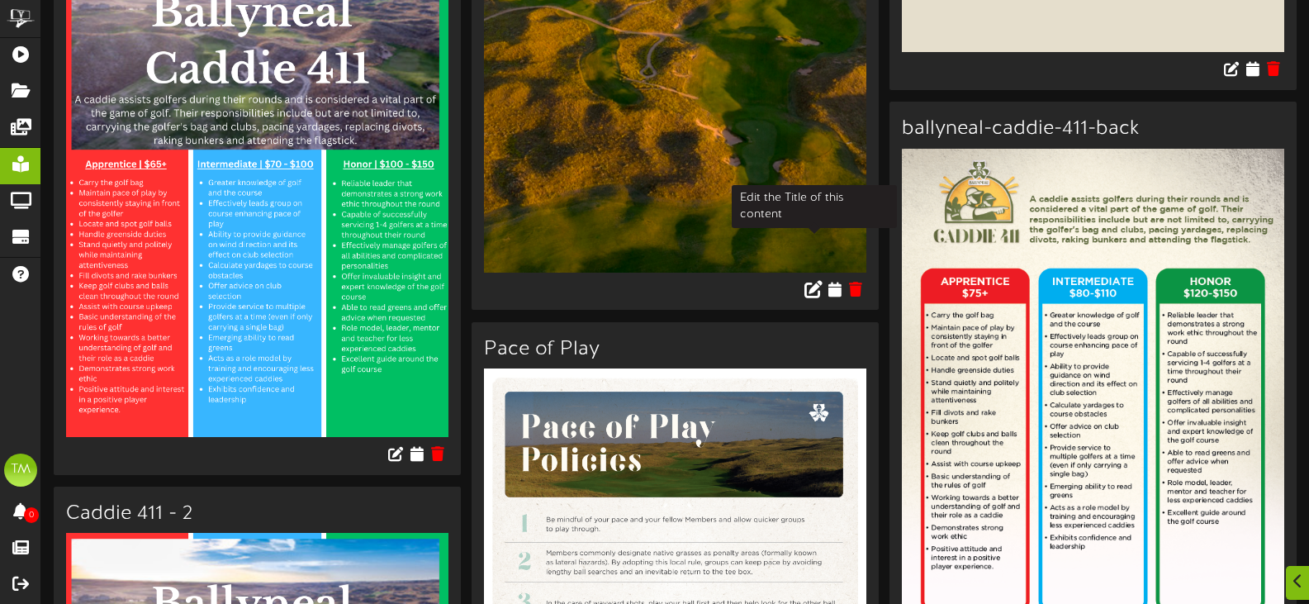
click at [818, 279] on icon at bounding box center [813, 288] width 18 height 18
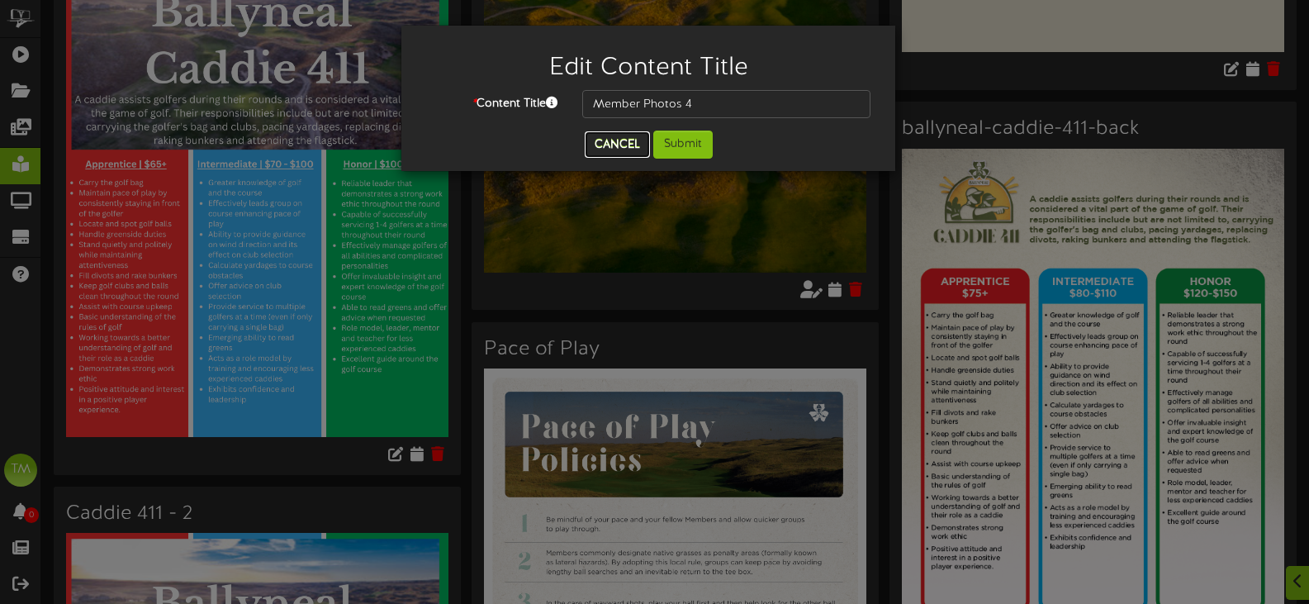
click at [637, 142] on button "Cancel" at bounding box center [617, 144] width 65 height 26
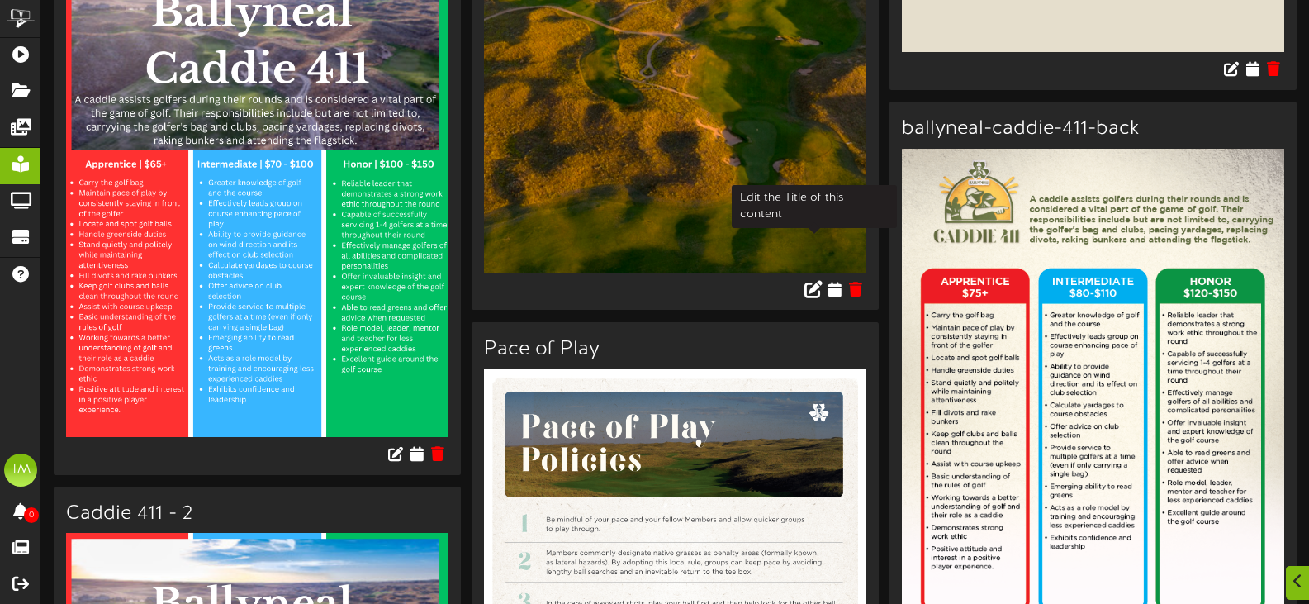
click at [826, 278] on button at bounding box center [813, 291] width 28 height 26
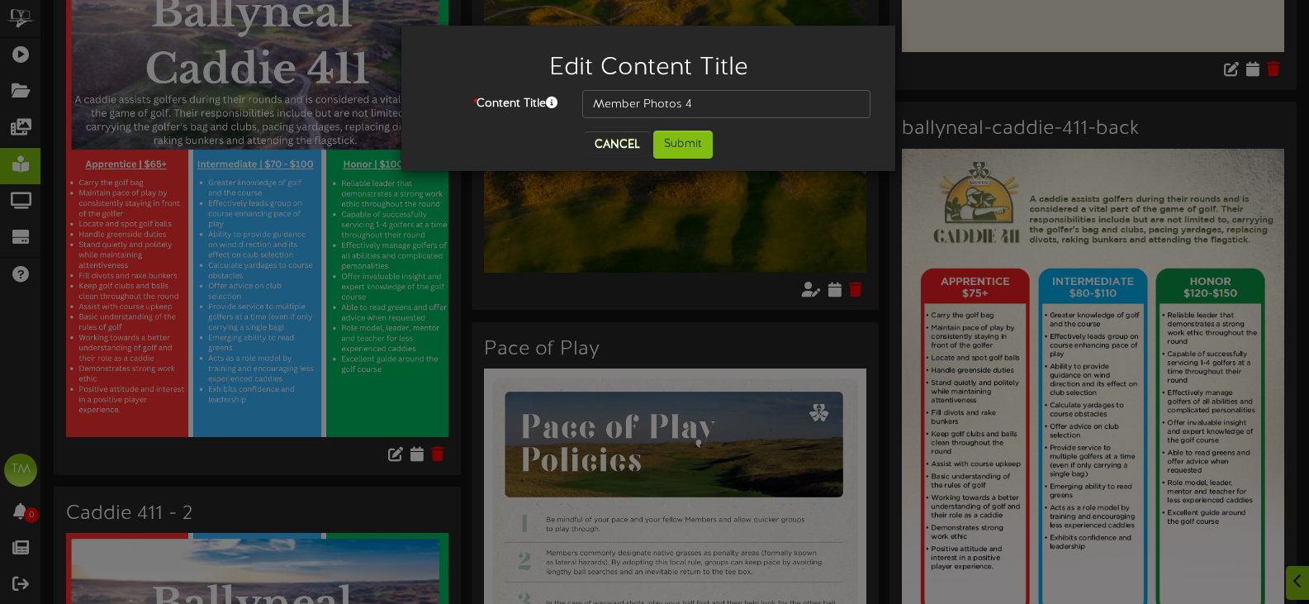
click at [830, 234] on div "Edit Content Title * Content Title Member Photos 4 Cancel Submit" at bounding box center [654, 302] width 1309 height 604
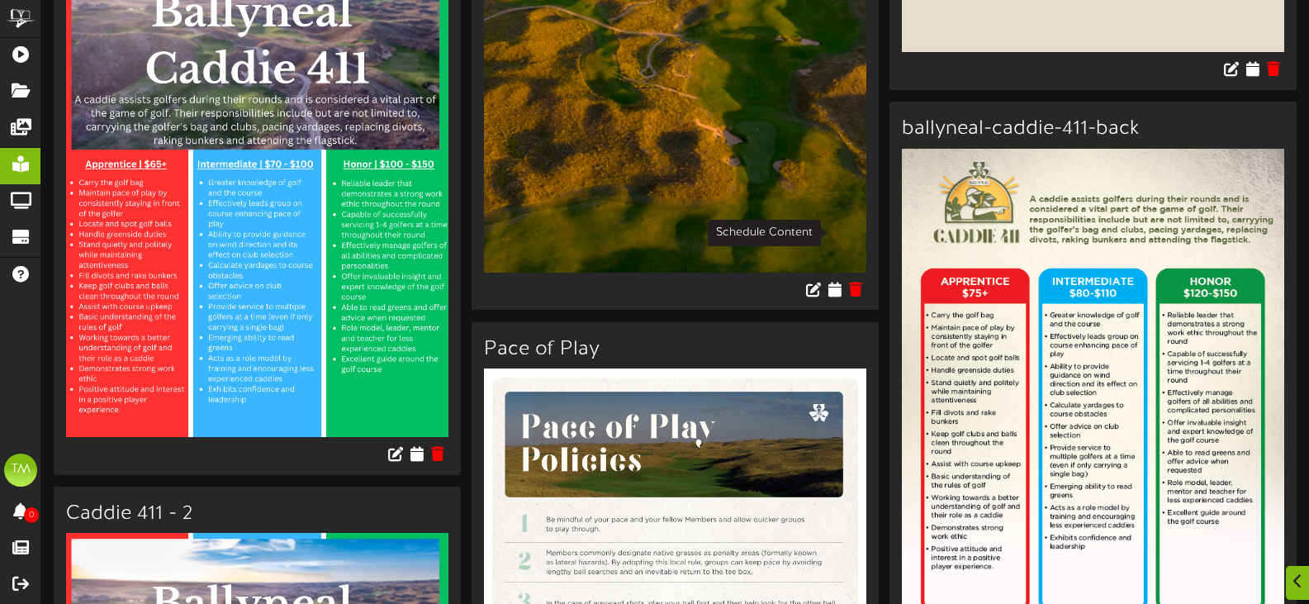
click at [830, 282] on icon at bounding box center [834, 289] width 13 height 15
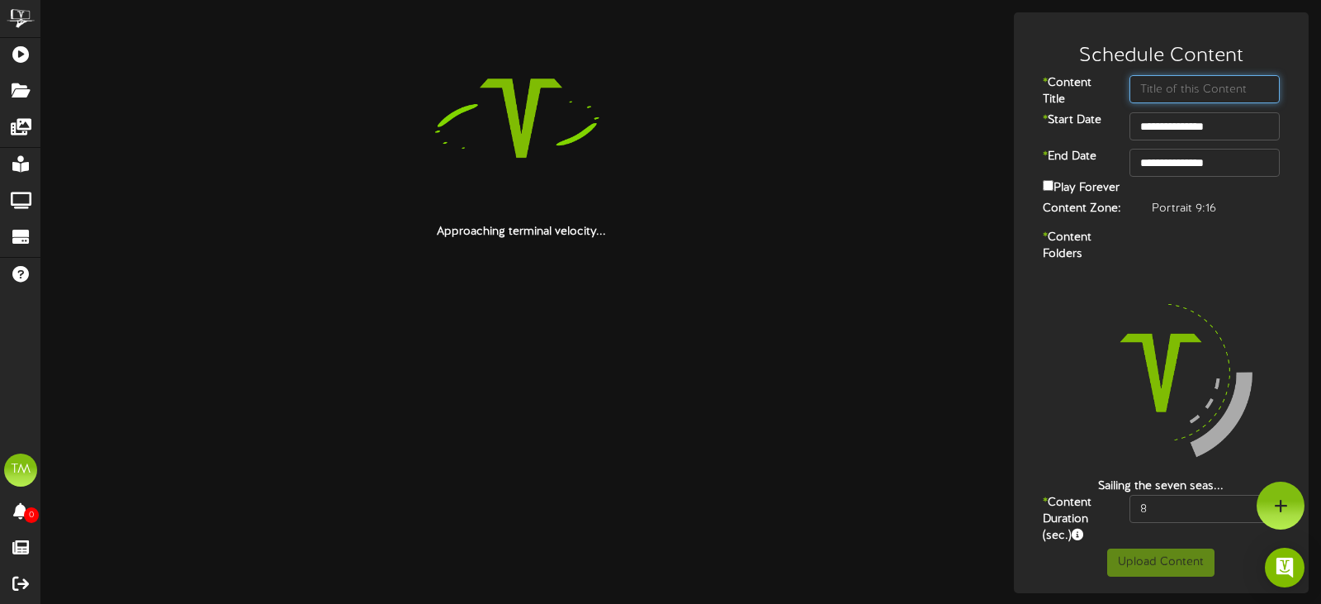
click at [1186, 90] on input "text" at bounding box center [1204, 89] width 150 height 28
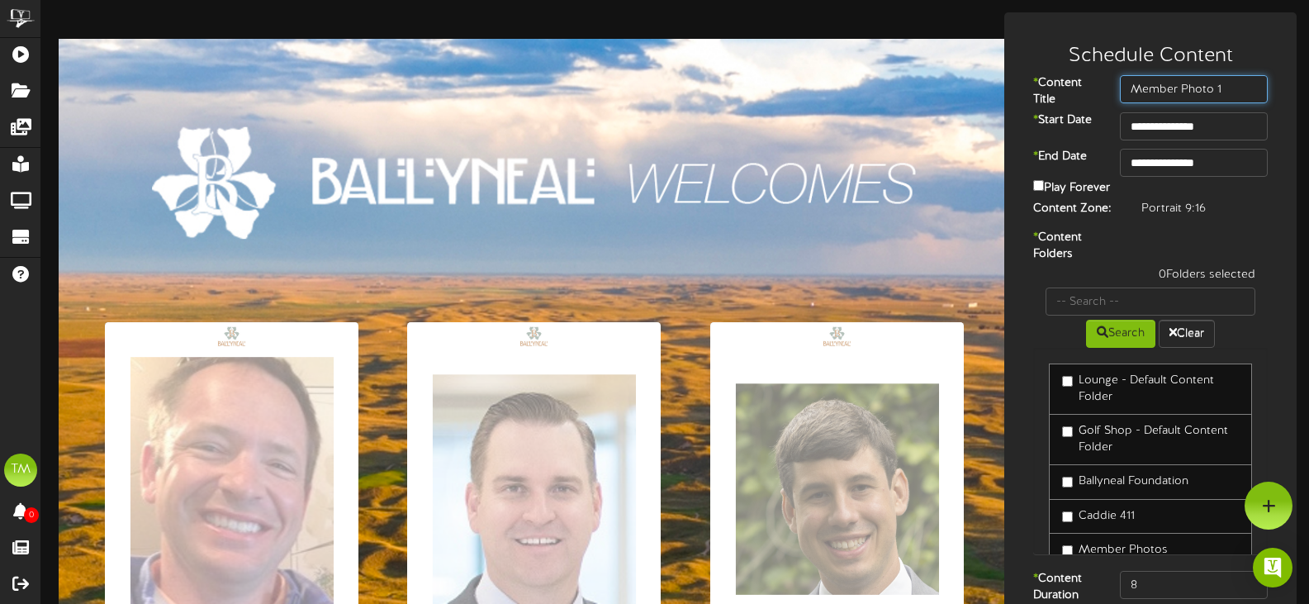
type input "Member Photo 1"
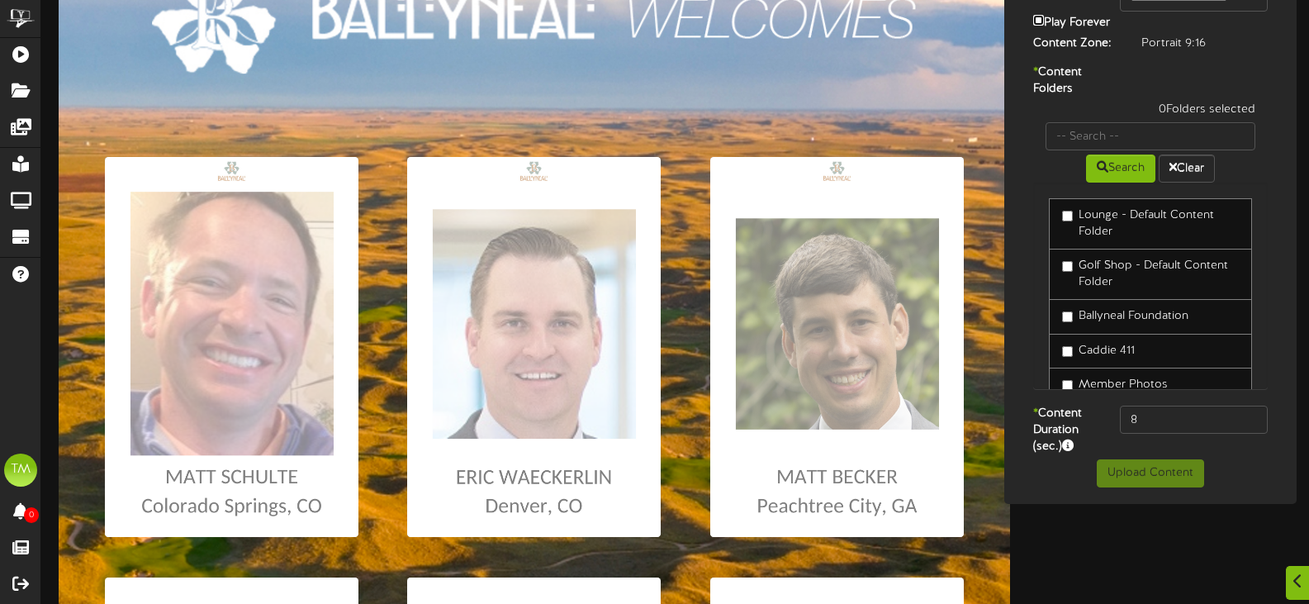
scroll to position [49, 0]
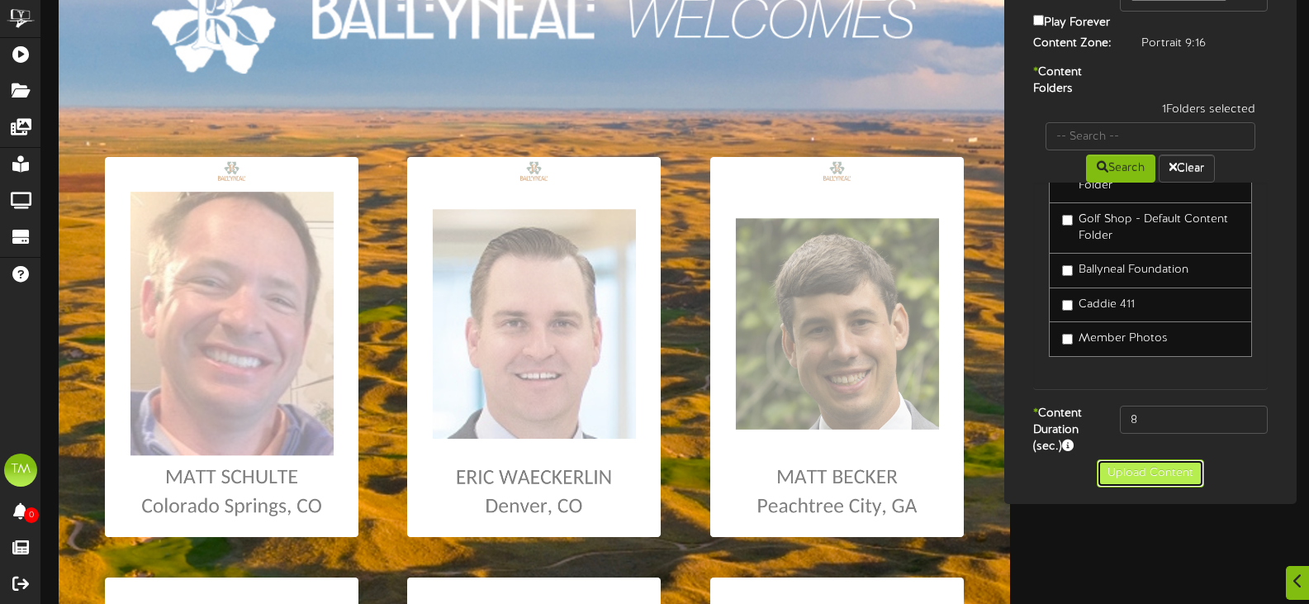
click at [1172, 477] on button "Upload Content" at bounding box center [1149, 473] width 107 height 28
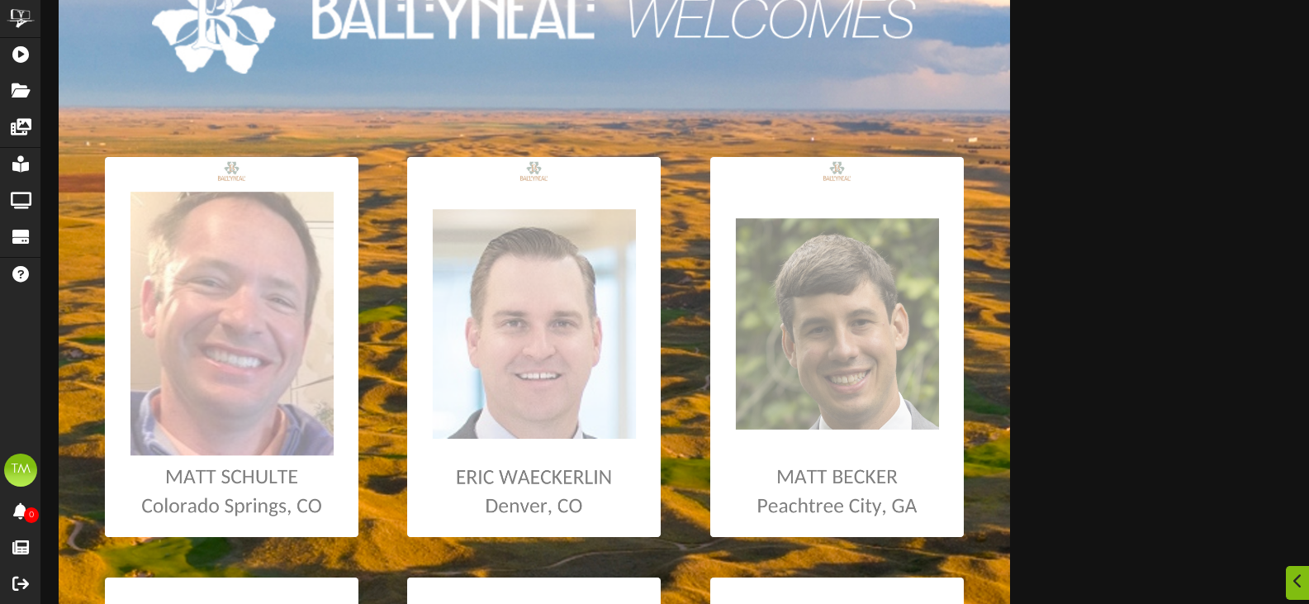
scroll to position [2, 0]
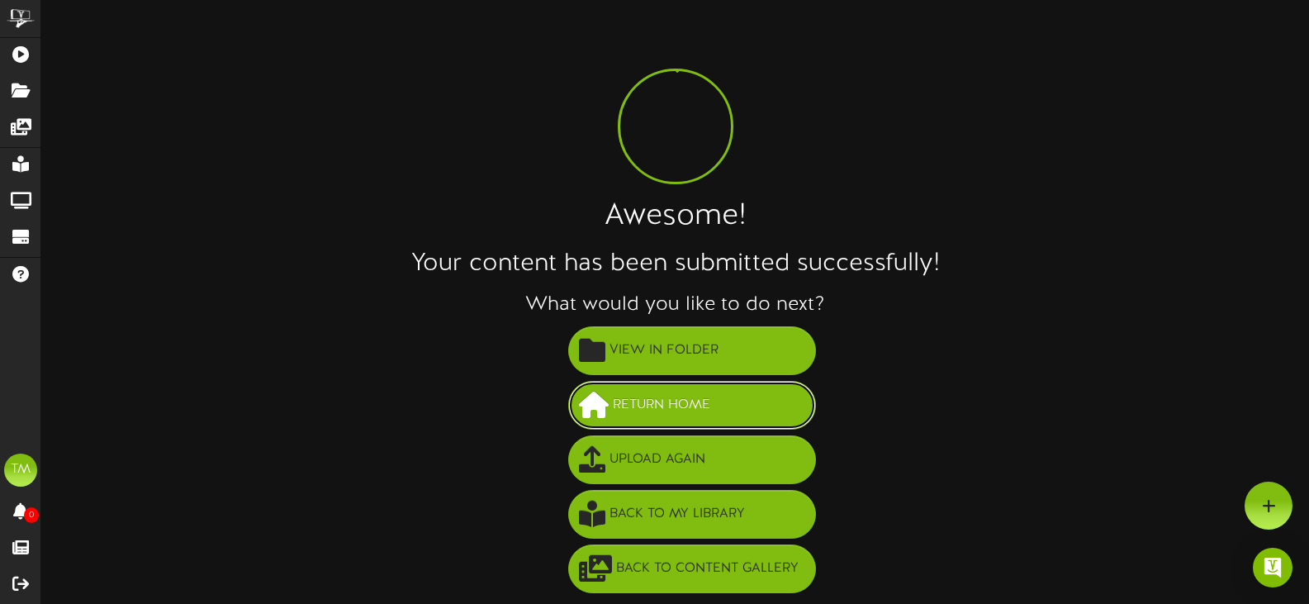
click at [634, 400] on span "Return Home" at bounding box center [661, 404] width 106 height 27
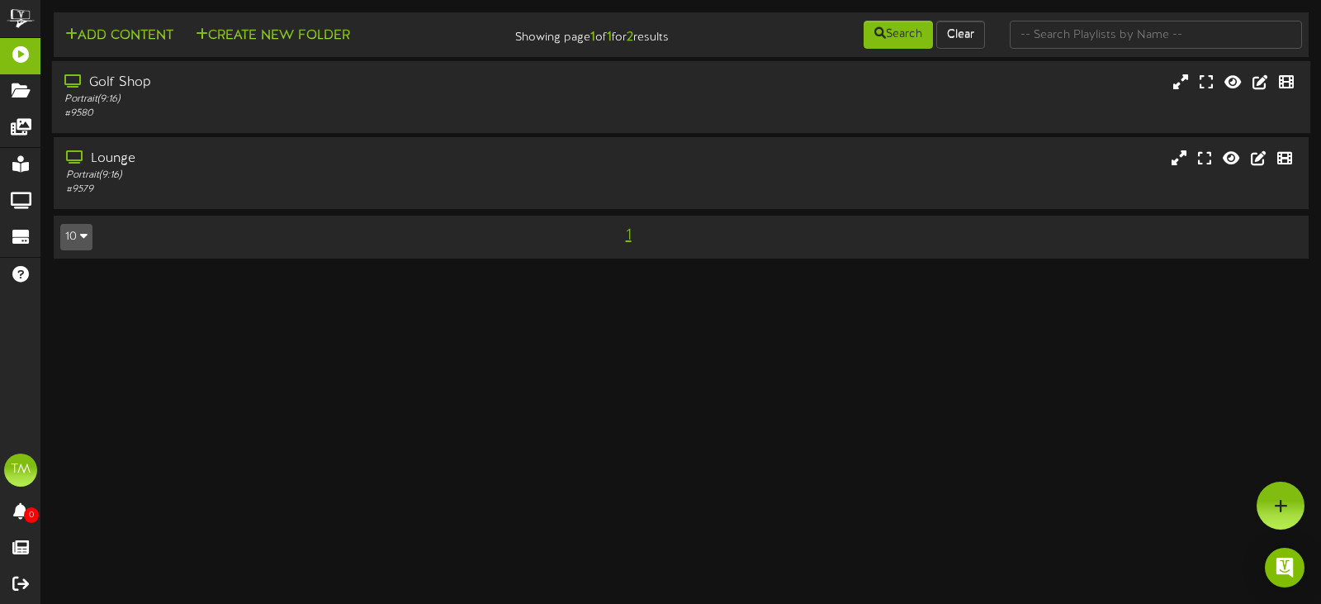
click at [523, 113] on div "# 9580" at bounding box center [314, 114] width 500 height 14
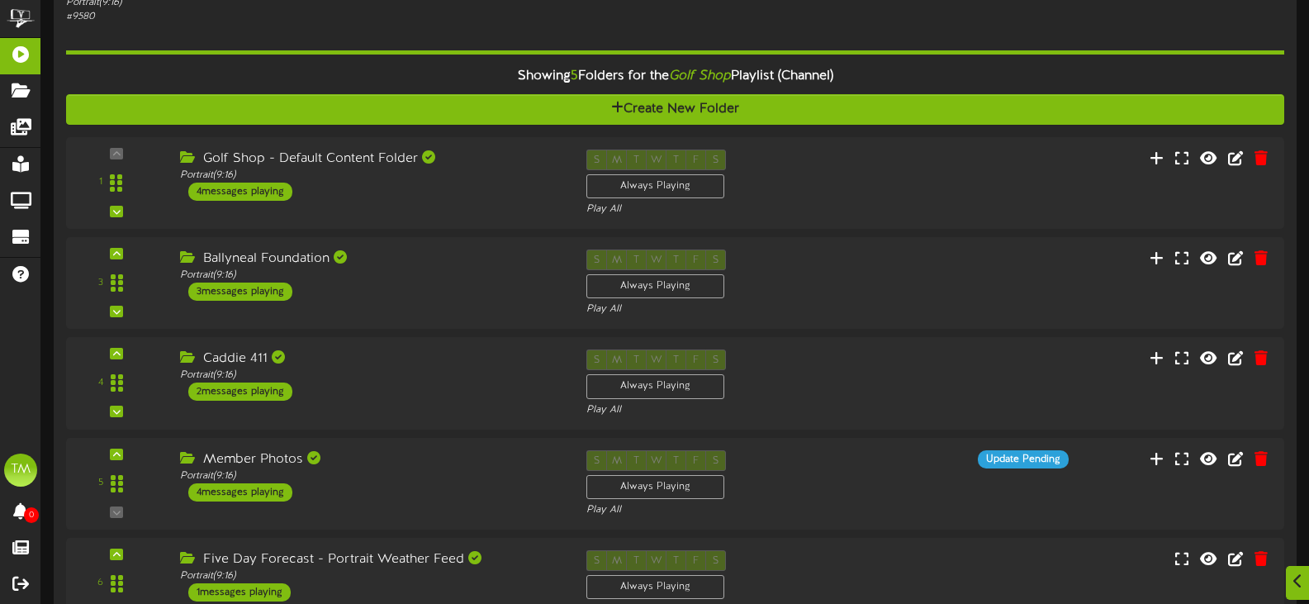
scroll to position [248, 0]
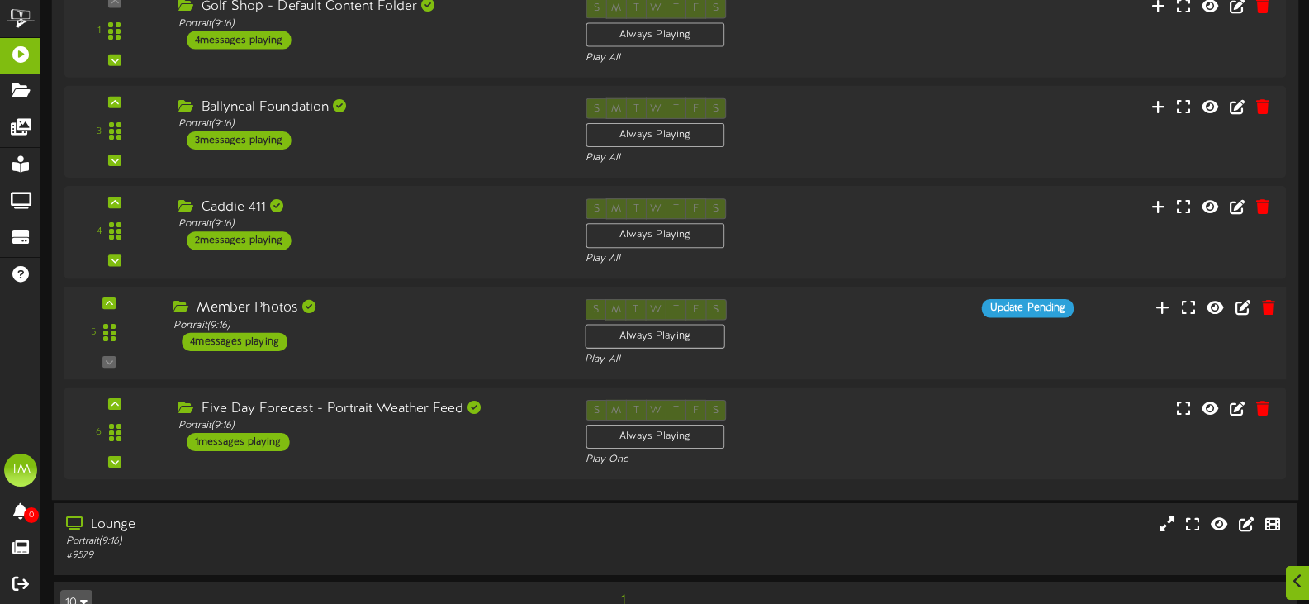
click at [798, 338] on div "S M T W T F S Always Playing Play All" at bounding box center [726, 333] width 309 height 68
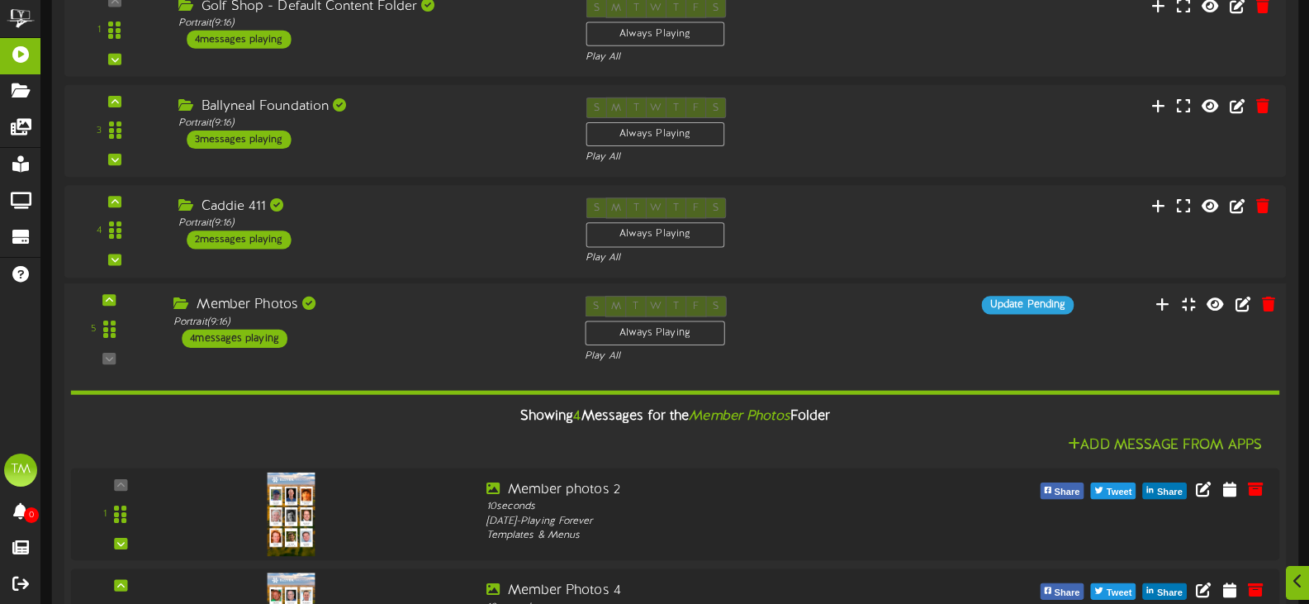
scroll to position [545, 0]
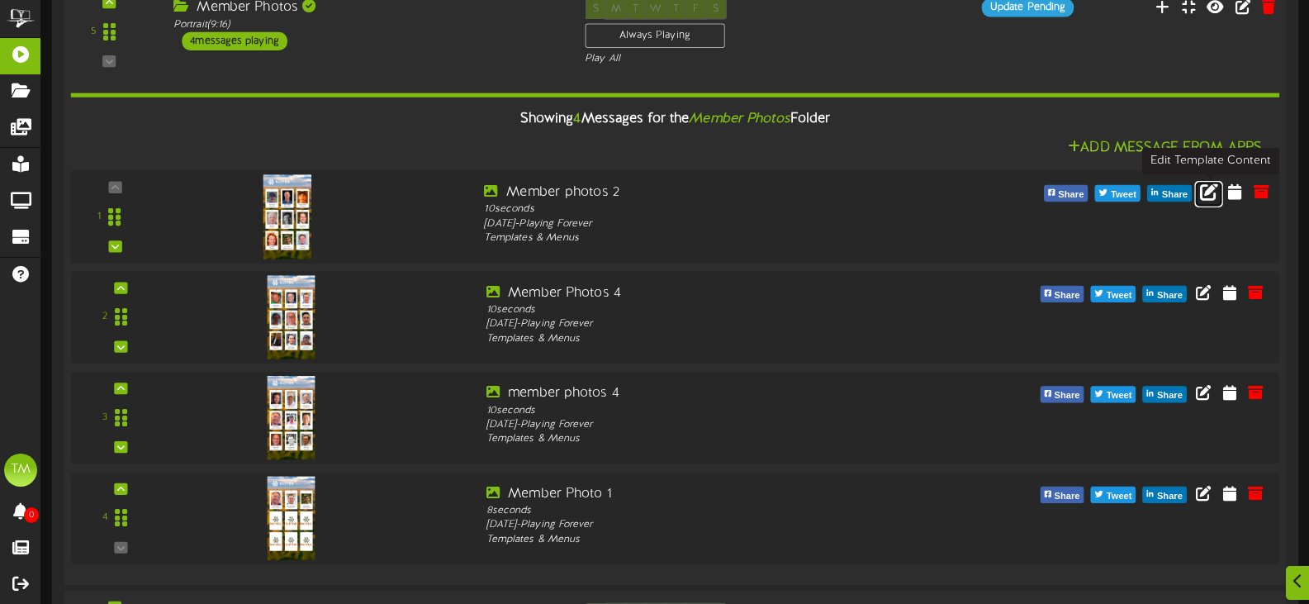
click at [1219, 193] on link at bounding box center [1208, 194] width 28 height 26
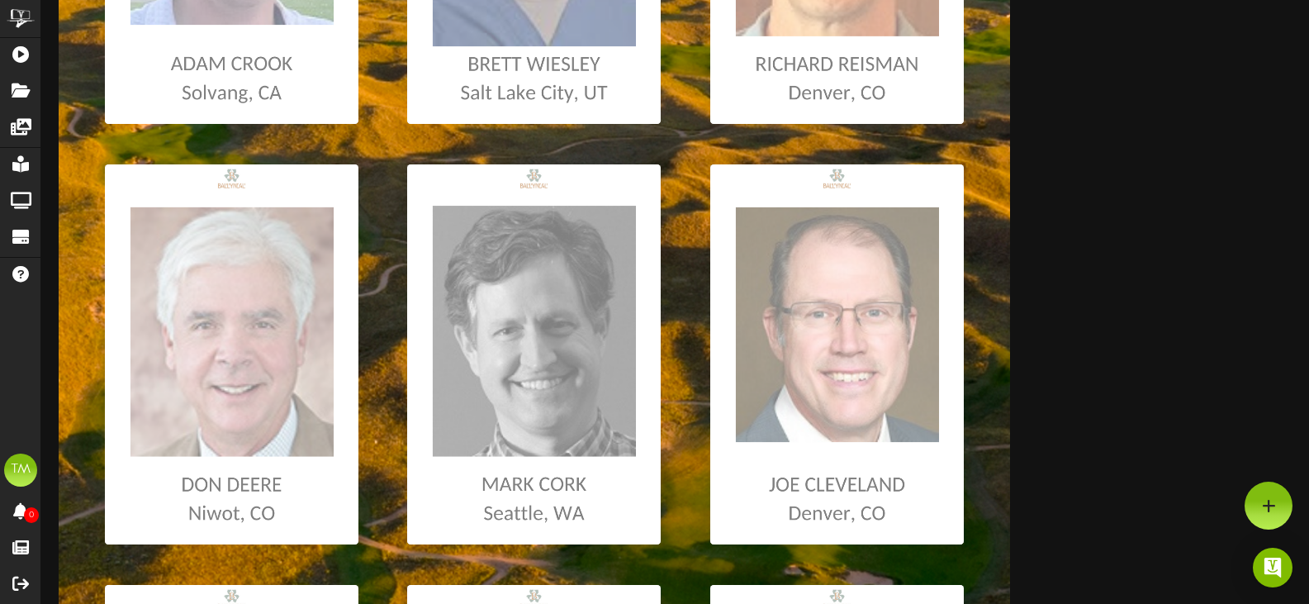
scroll to position [248, 0]
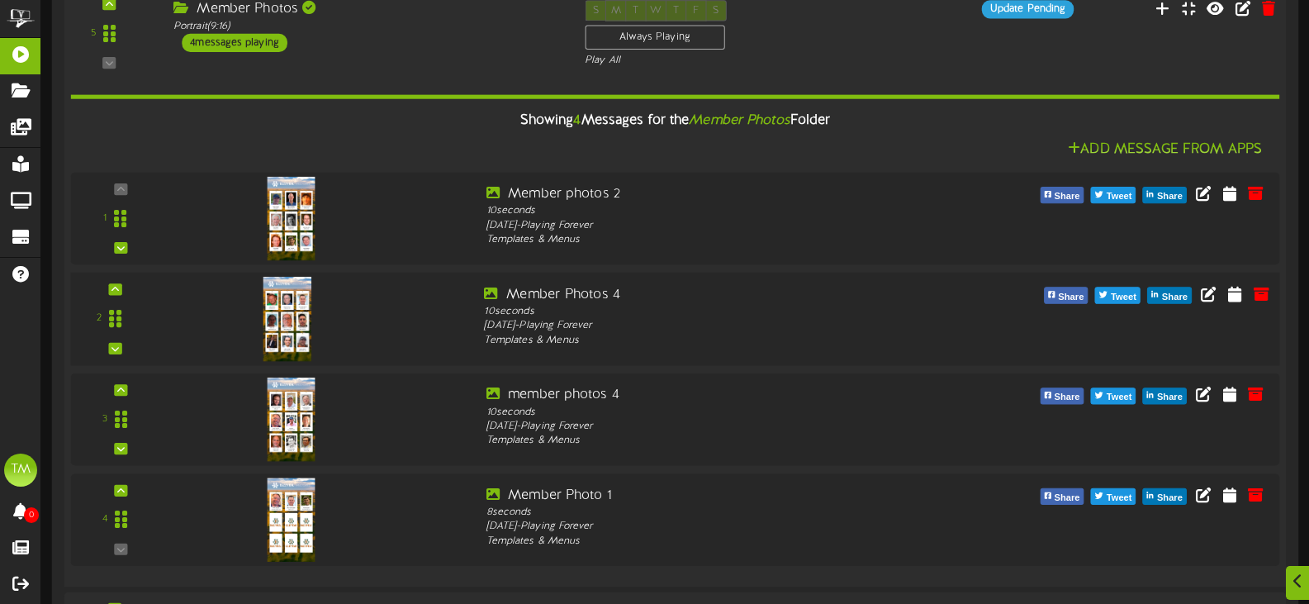
scroll to position [578, 0]
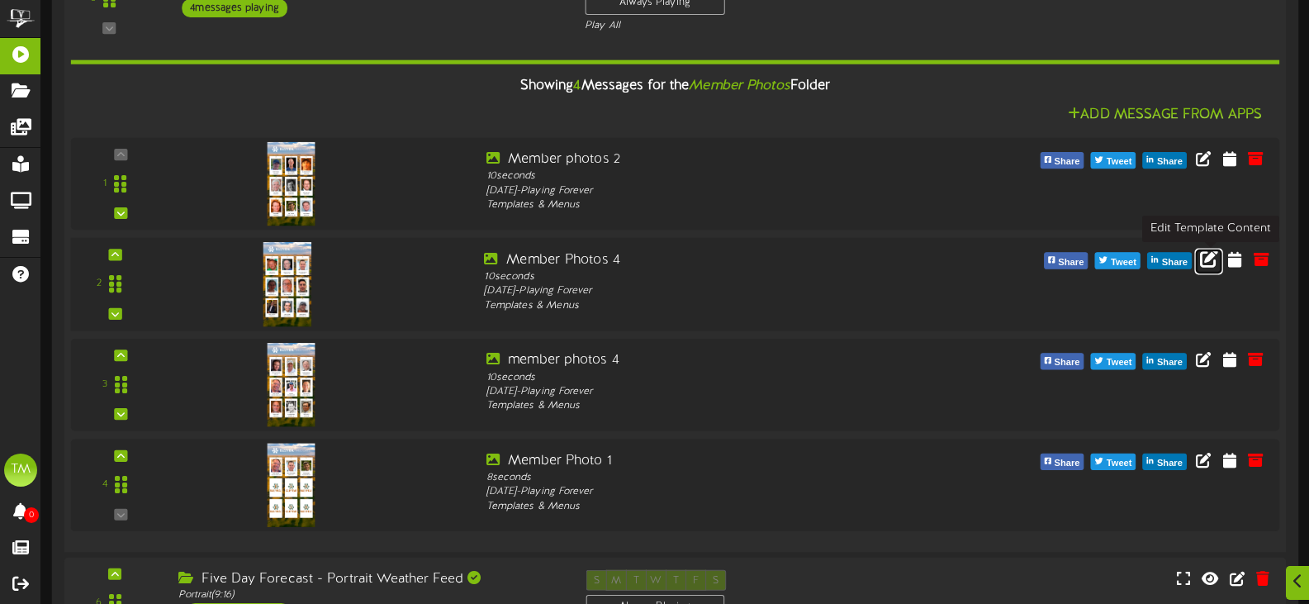
click at [1199, 258] on link at bounding box center [1208, 261] width 28 height 26
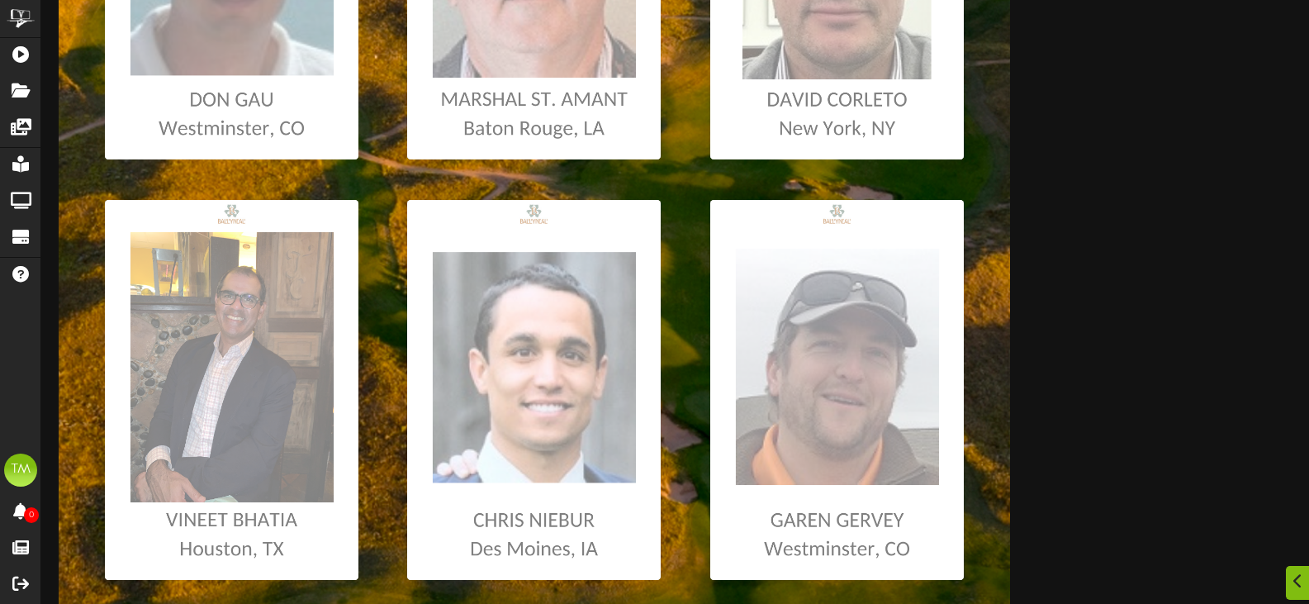
scroll to position [1073, 0]
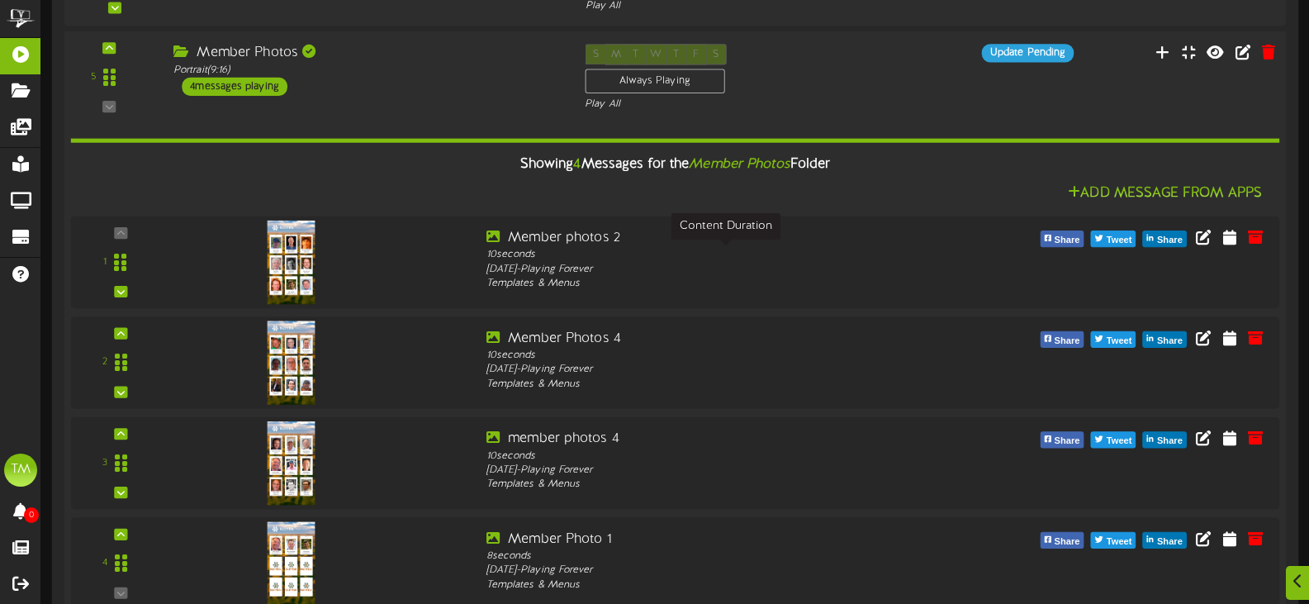
scroll to position [743, 0]
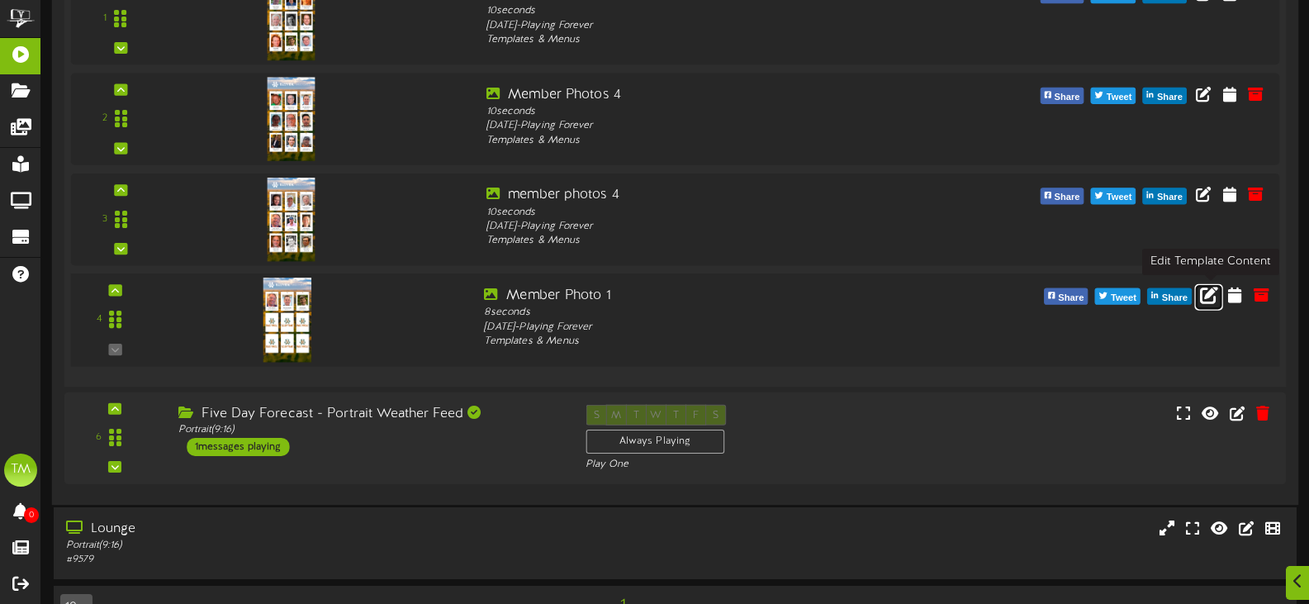
click at [1211, 293] on icon at bounding box center [1209, 294] width 18 height 18
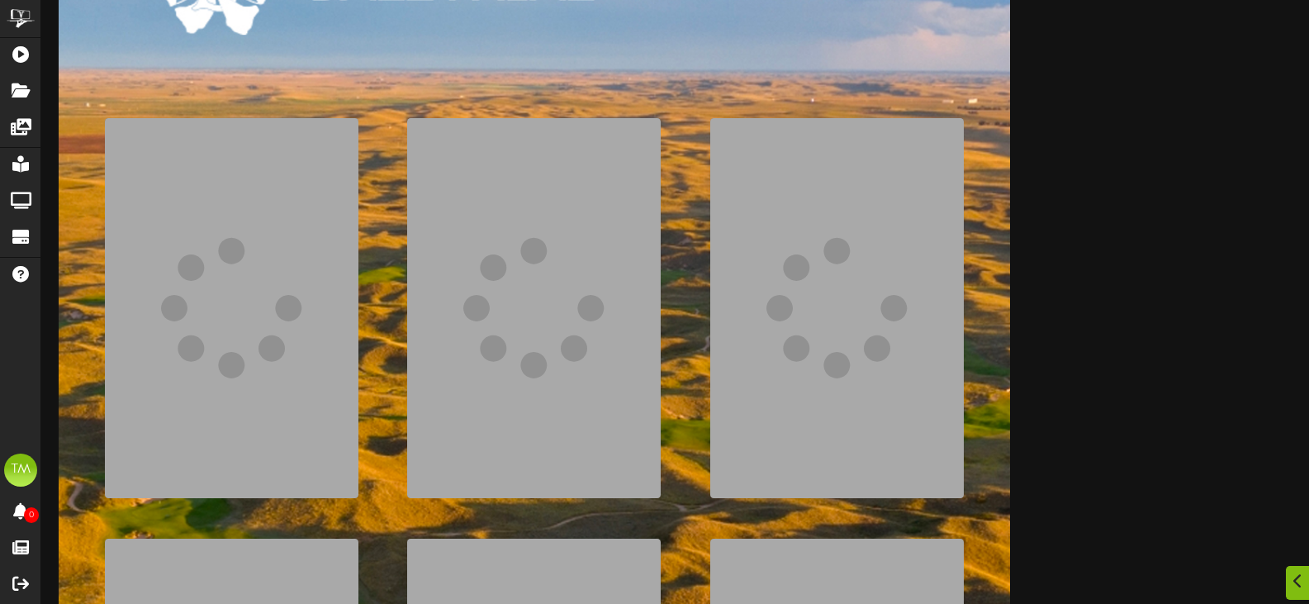
scroll to position [248, 0]
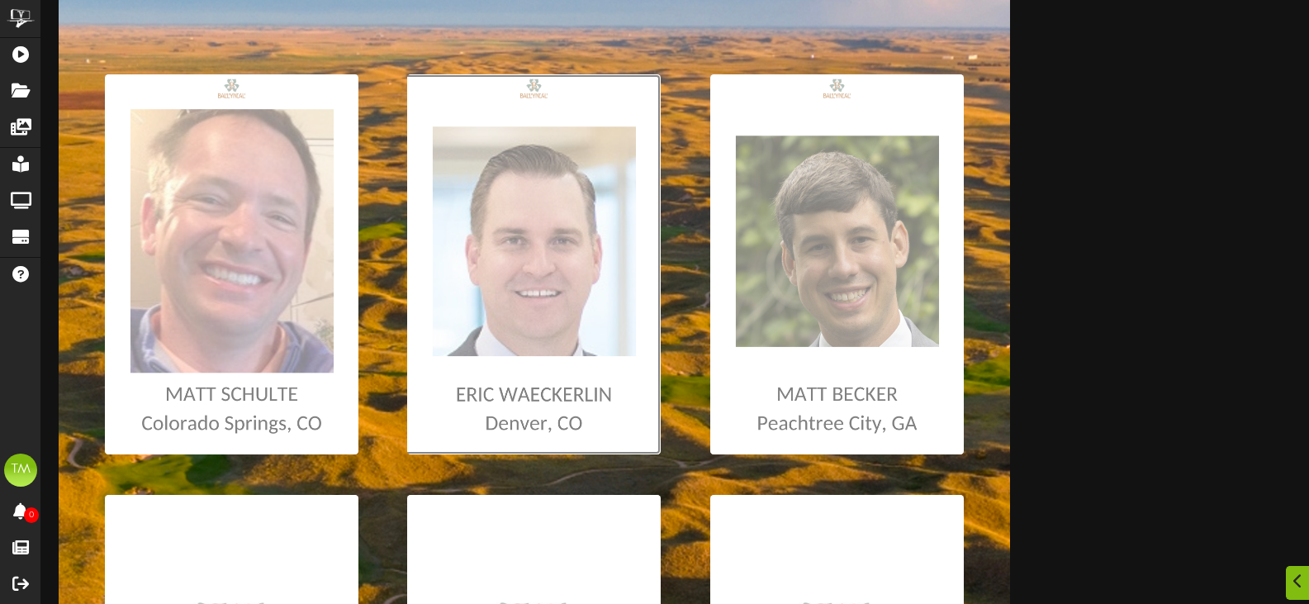
type input "**********"
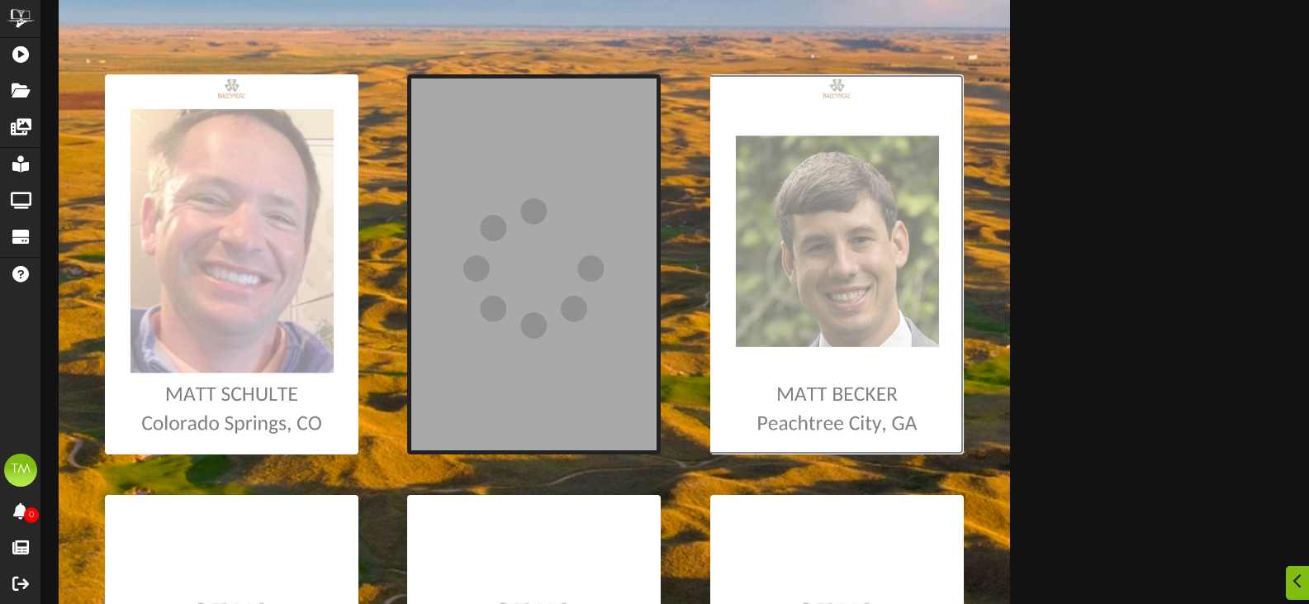
click at [903, 324] on input "file" at bounding box center [9, 264] width 1909 height 380
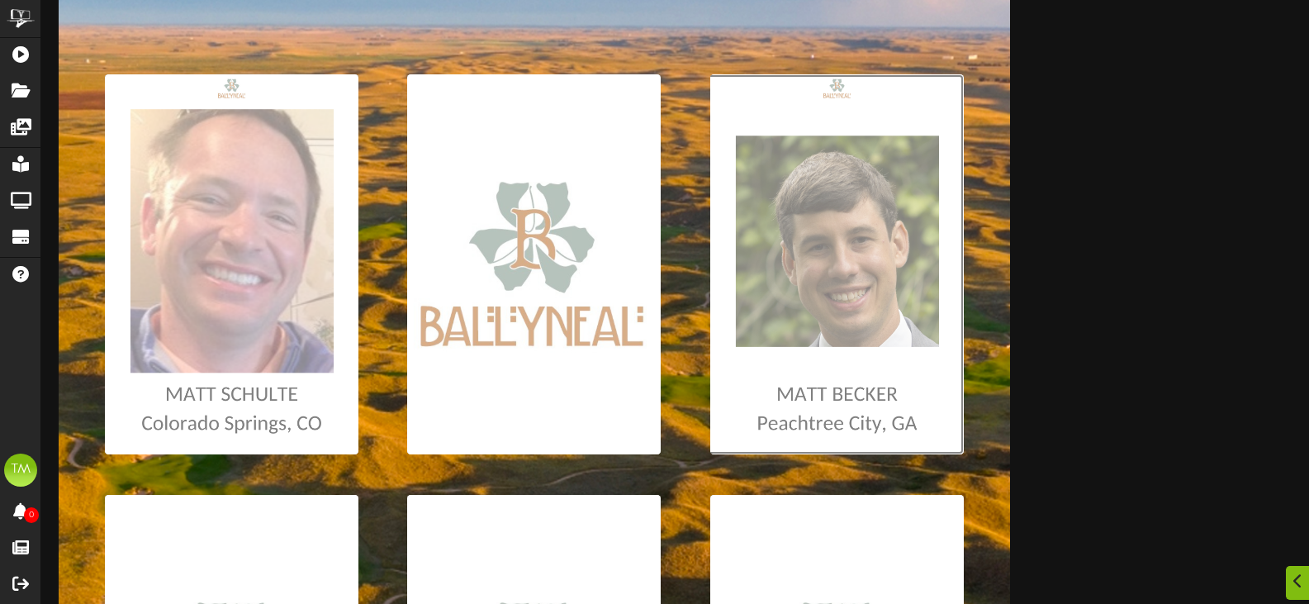
type input "**********"
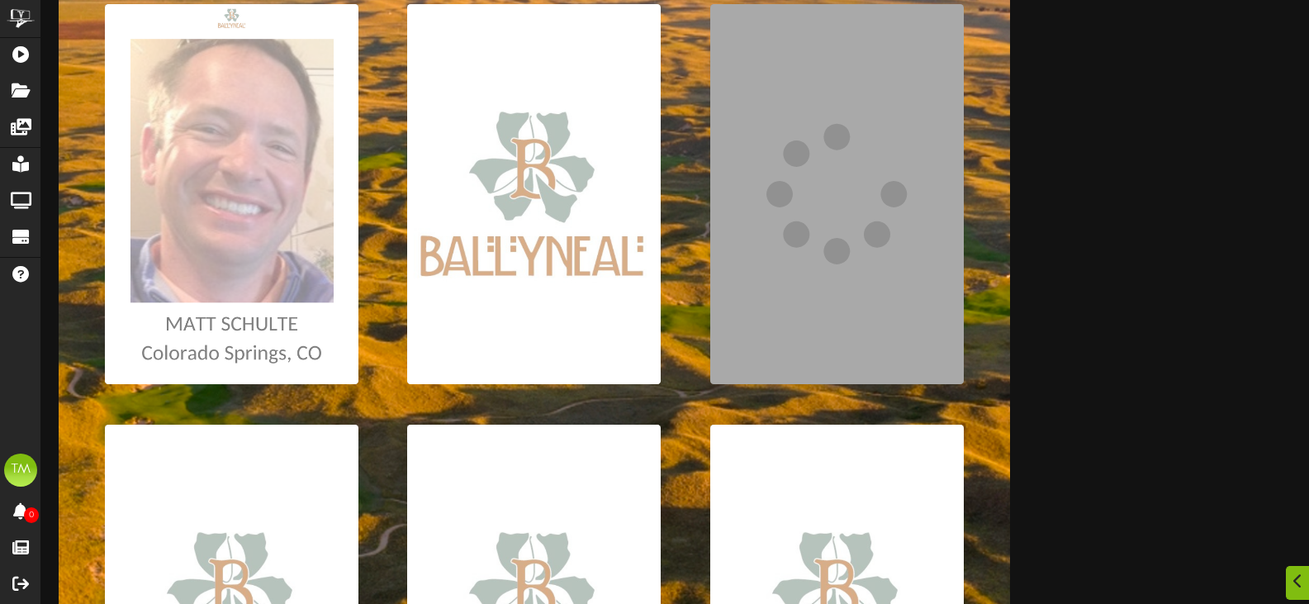
scroll to position [413, 0]
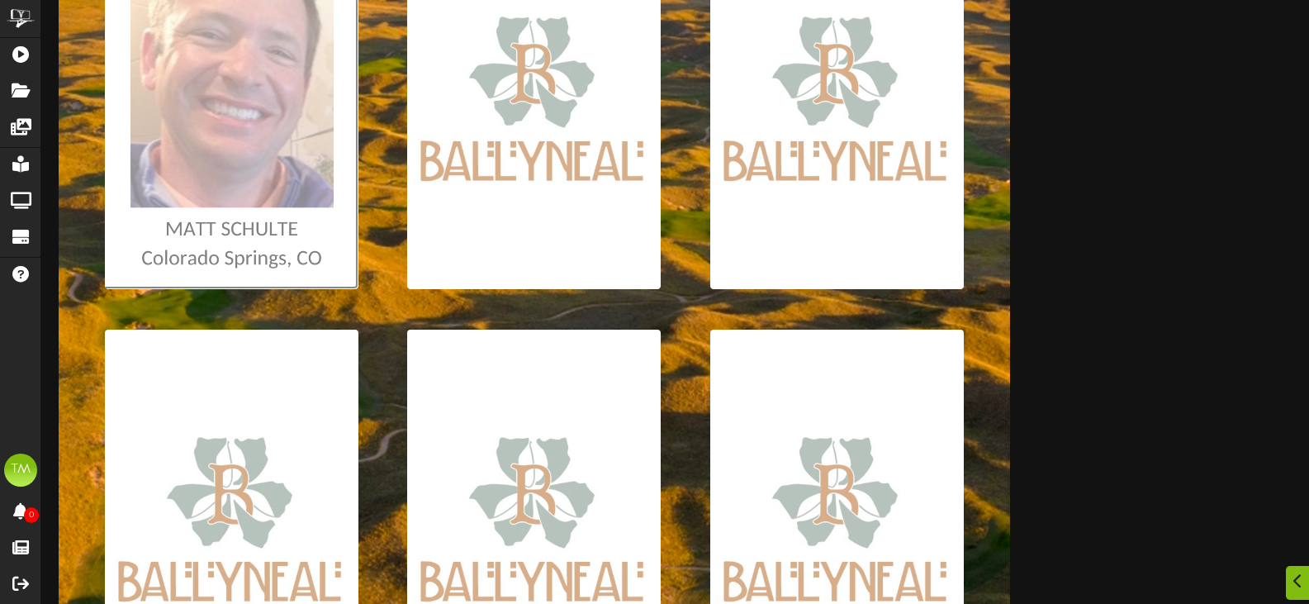
type input "**********"
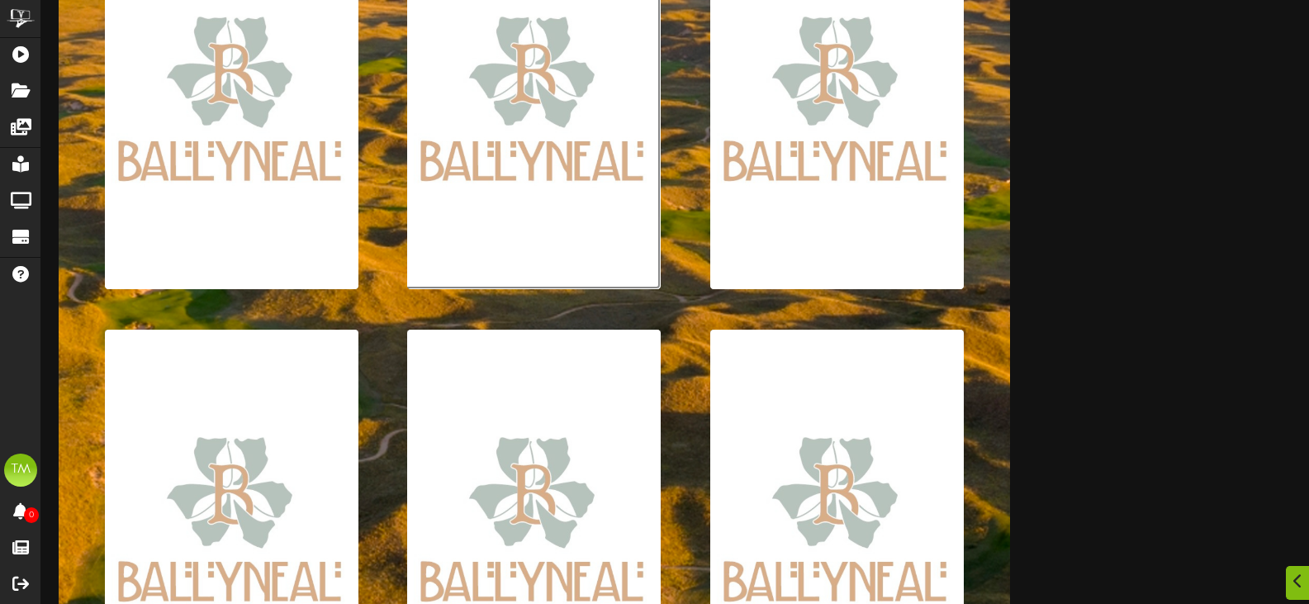
type input "**********"
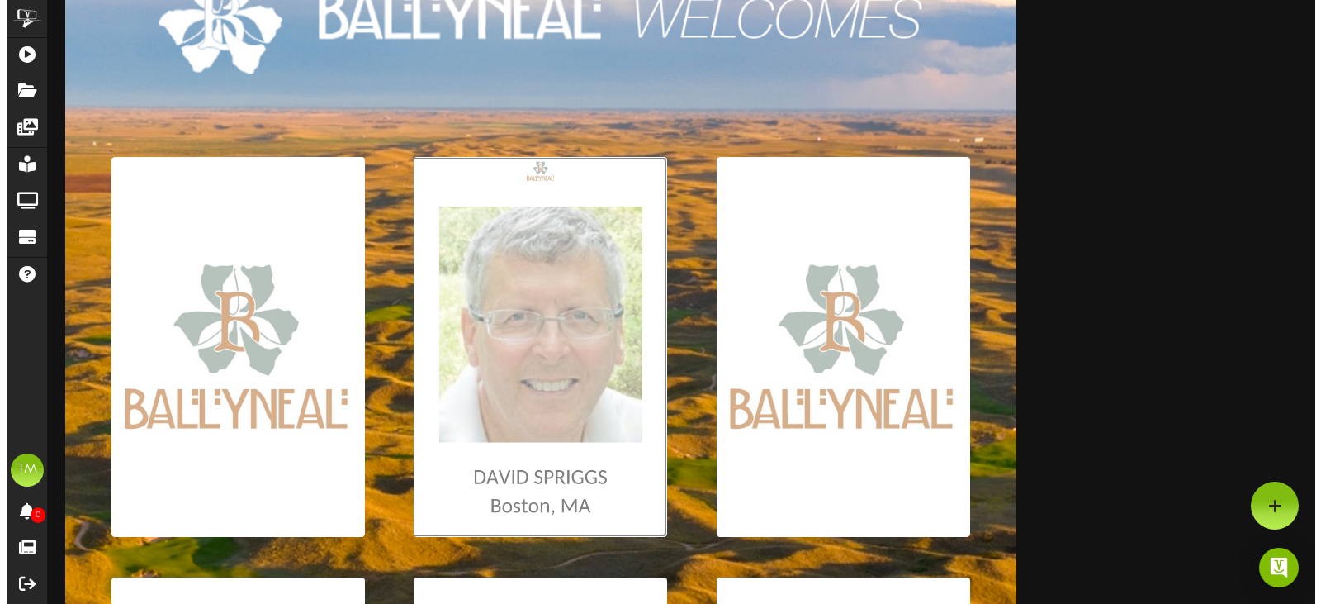
scroll to position [0, 0]
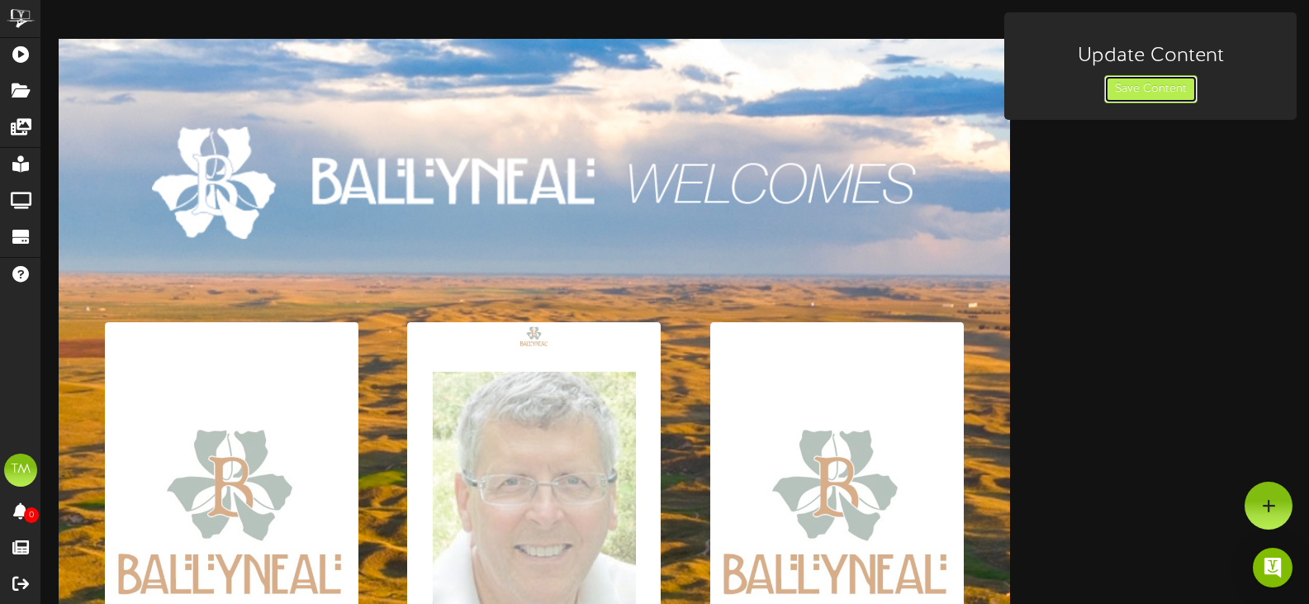
click at [1153, 96] on button "Save Content" at bounding box center [1150, 89] width 93 height 28
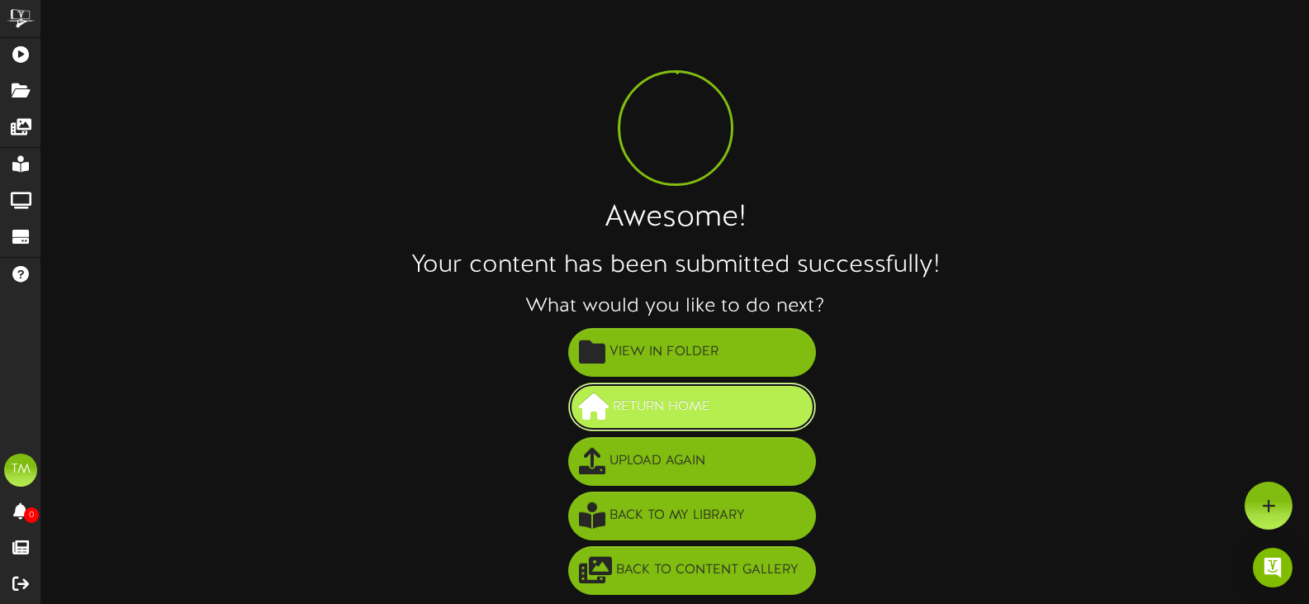
click at [744, 402] on button "Return Home" at bounding box center [692, 406] width 248 height 49
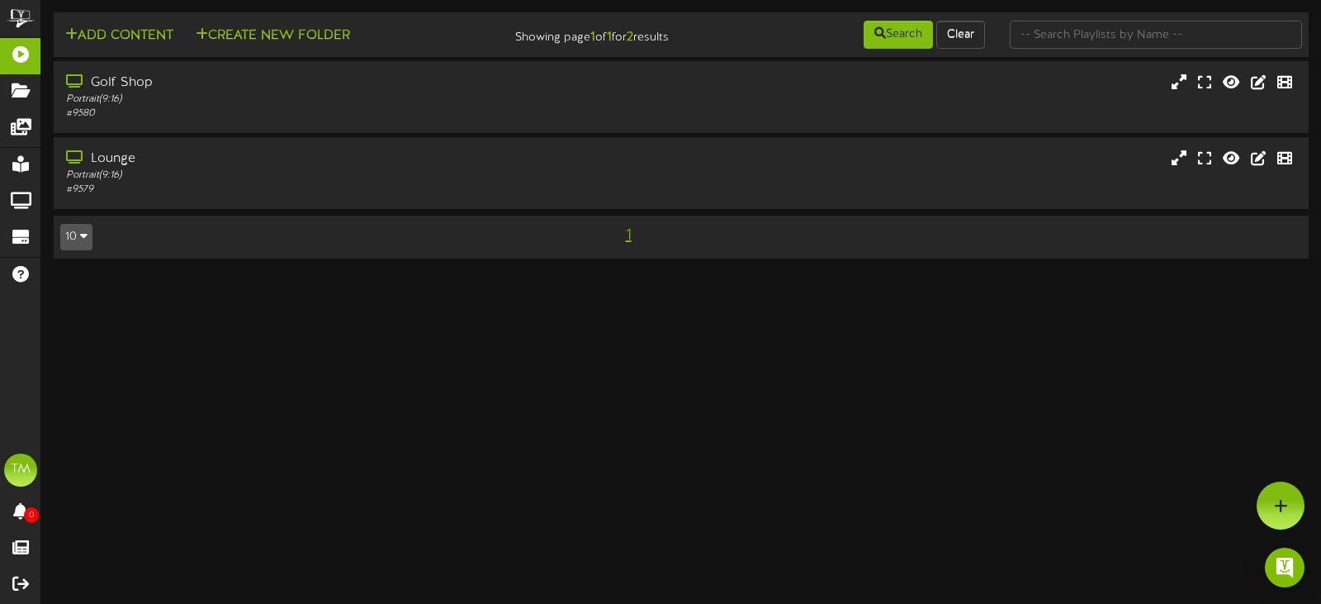
click at [50, 88] on div "Golf Shop Portrait ( 9:16 ) # 9580" at bounding box center [681, 98] width 1280 height 74
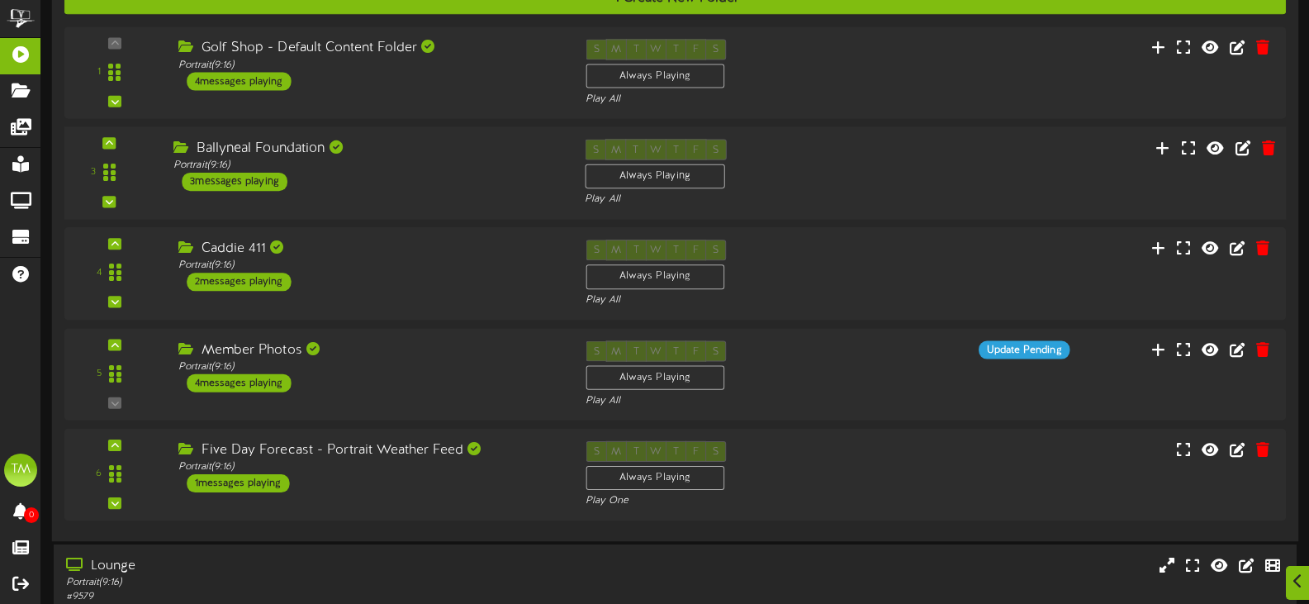
scroll to position [248, 0]
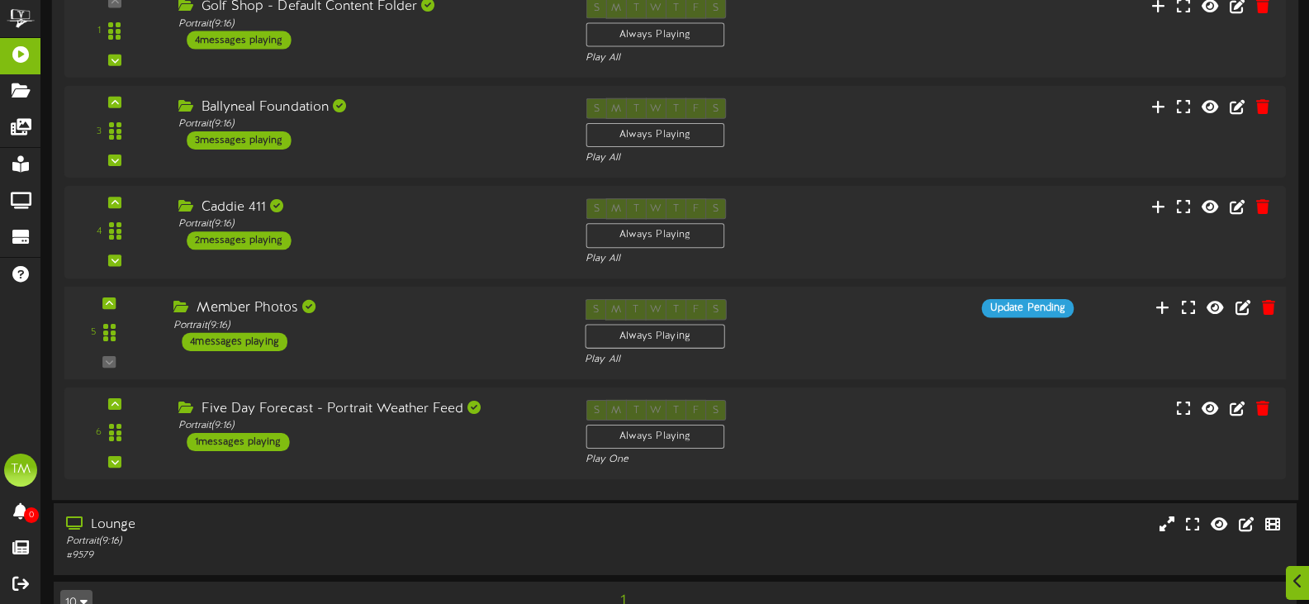
click at [441, 343] on div "Member Photos Portrait ( 9:16 ) 4 messages playing" at bounding box center [366, 325] width 411 height 52
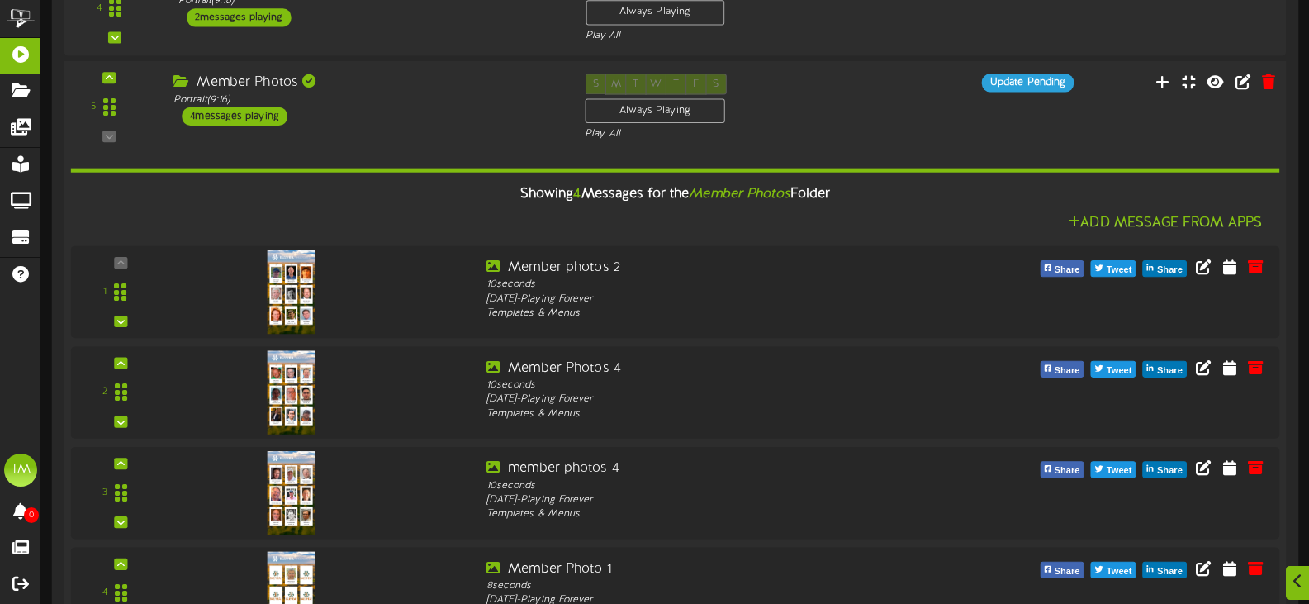
scroll to position [495, 0]
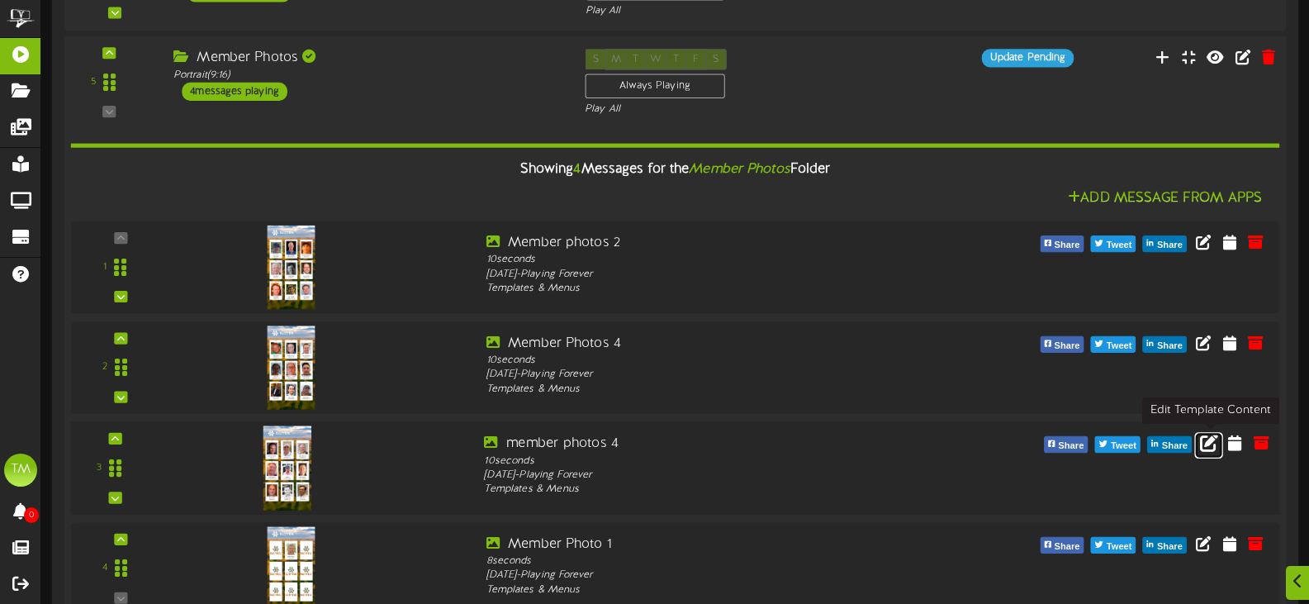
click at [1211, 444] on icon at bounding box center [1209, 442] width 18 height 18
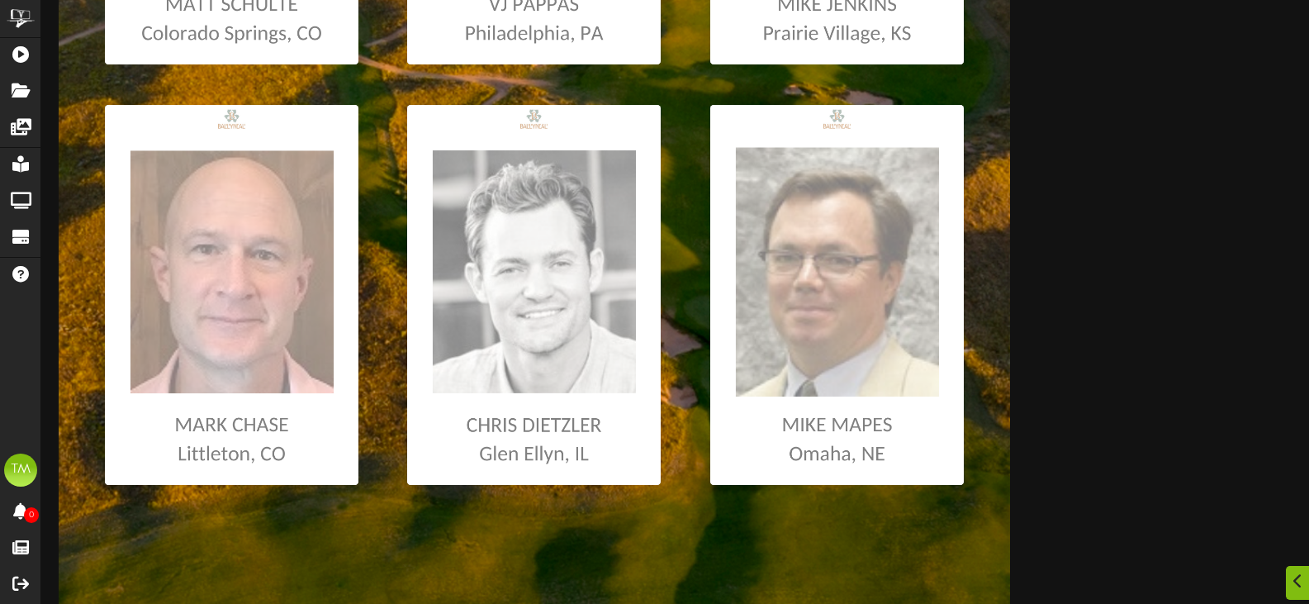
scroll to position [1073, 0]
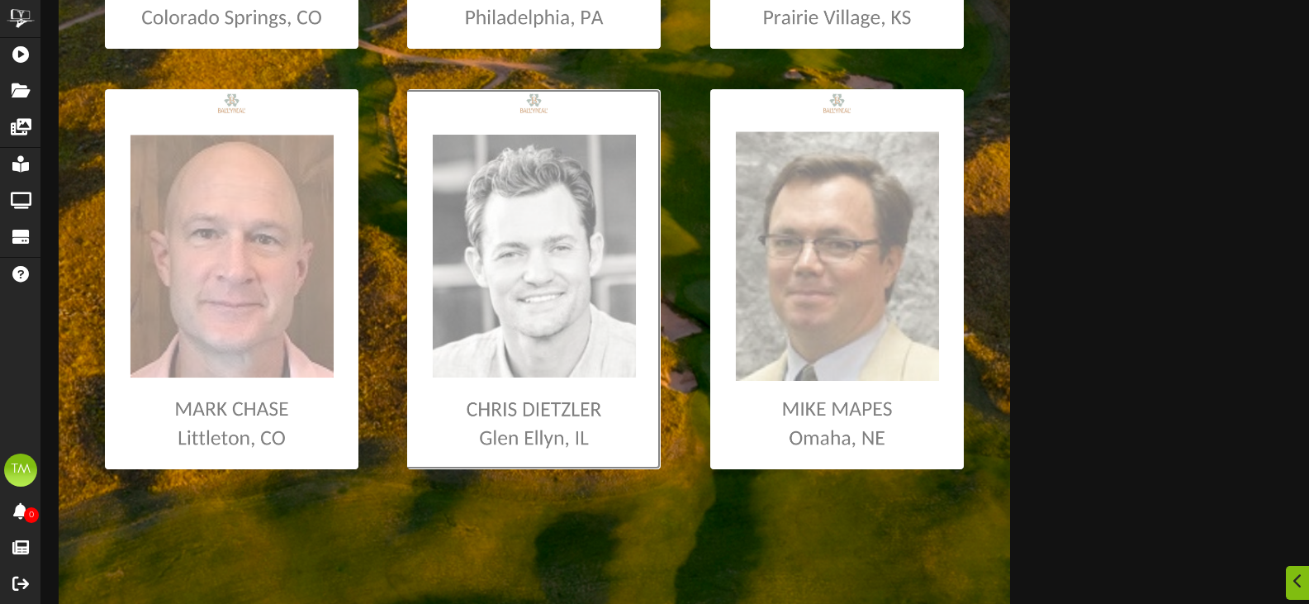
type input "**********"
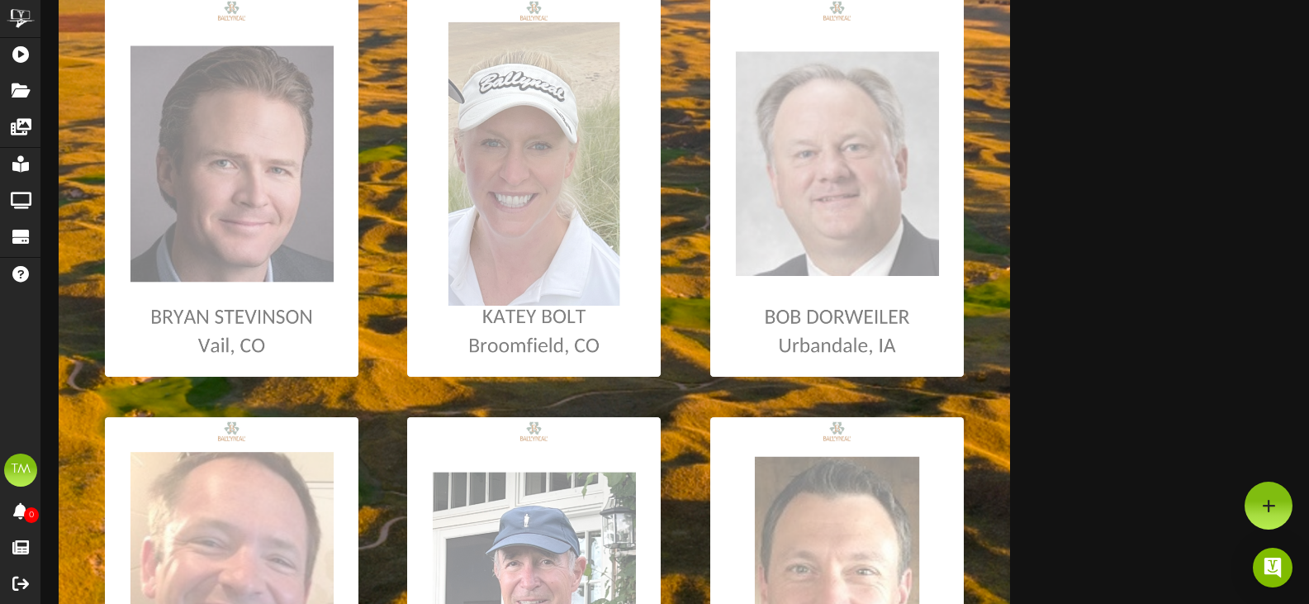
scroll to position [0, 0]
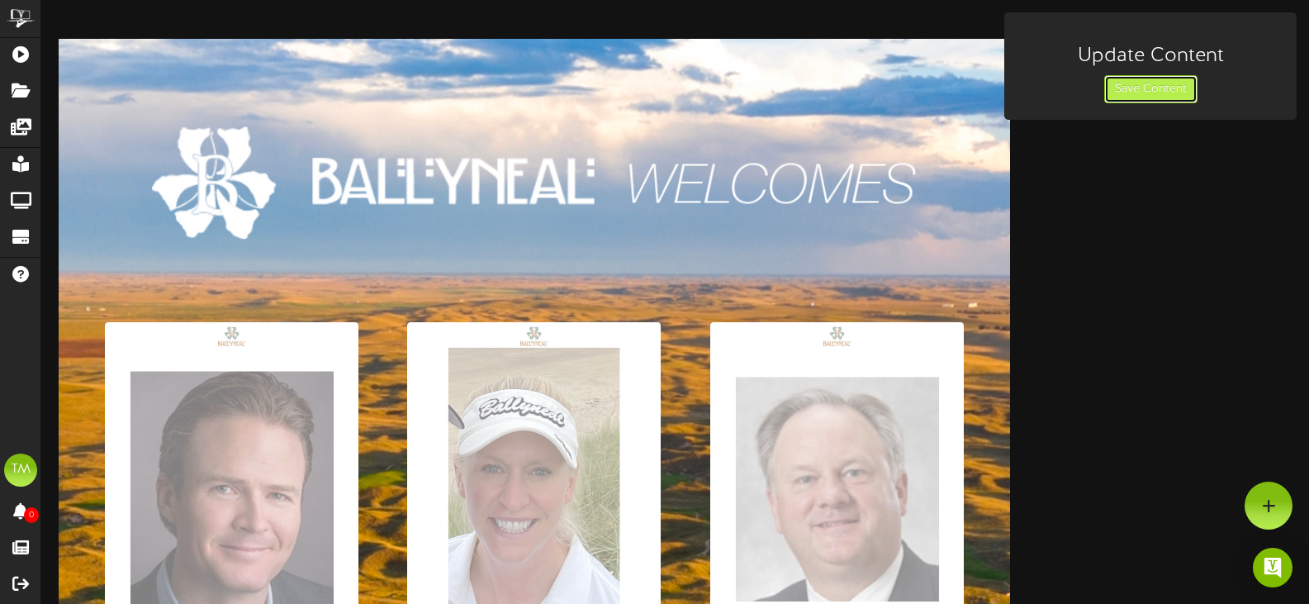
click at [1166, 83] on button "Save Content" at bounding box center [1150, 89] width 93 height 28
